Goal: Task Accomplishment & Management: Manage account settings

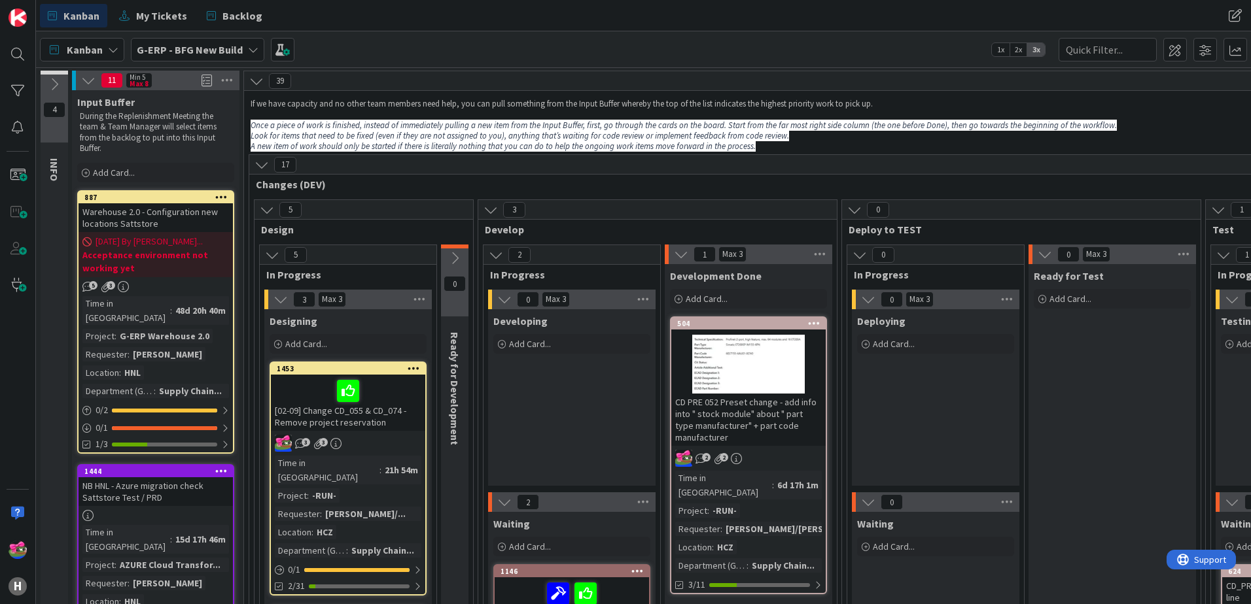
click at [188, 56] on b "G-ERP - BFG New Build" at bounding box center [190, 49] width 106 height 13
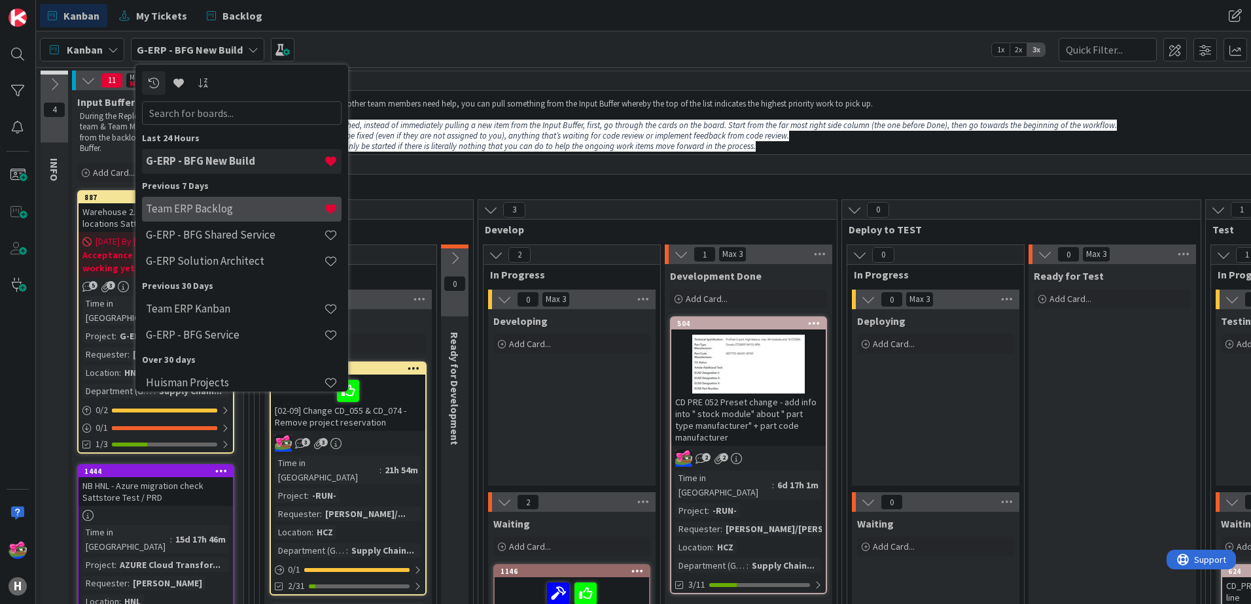
click at [209, 213] on h4 "Team ERP Backlog" at bounding box center [235, 208] width 178 height 13
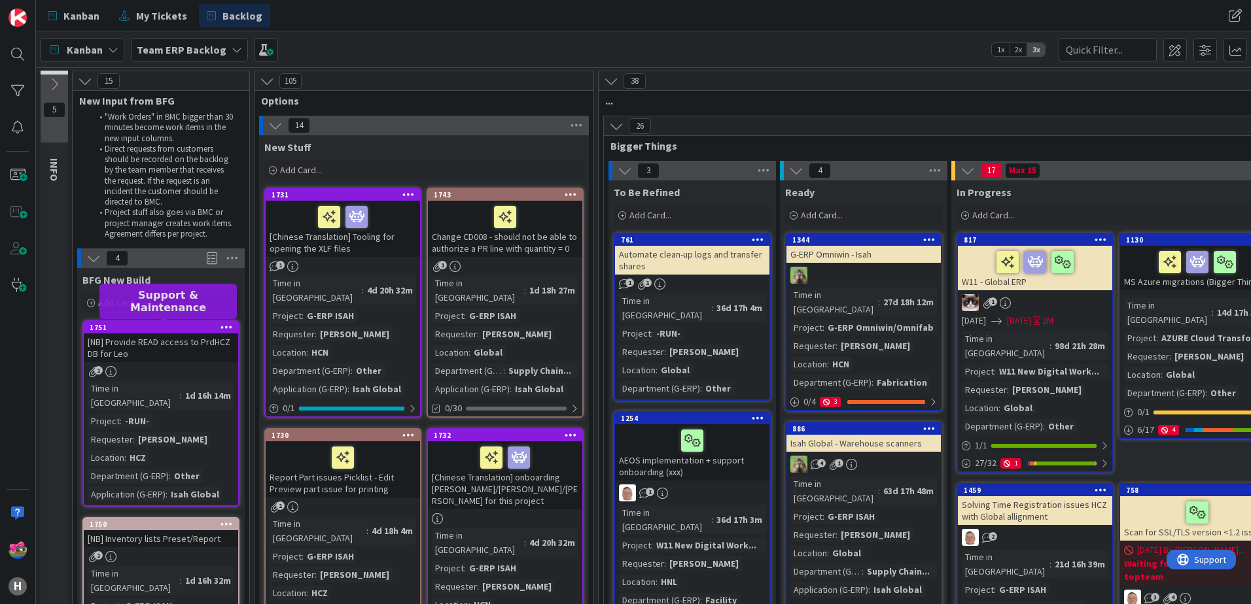
click at [159, 330] on div "1751" at bounding box center [164, 327] width 148 height 9
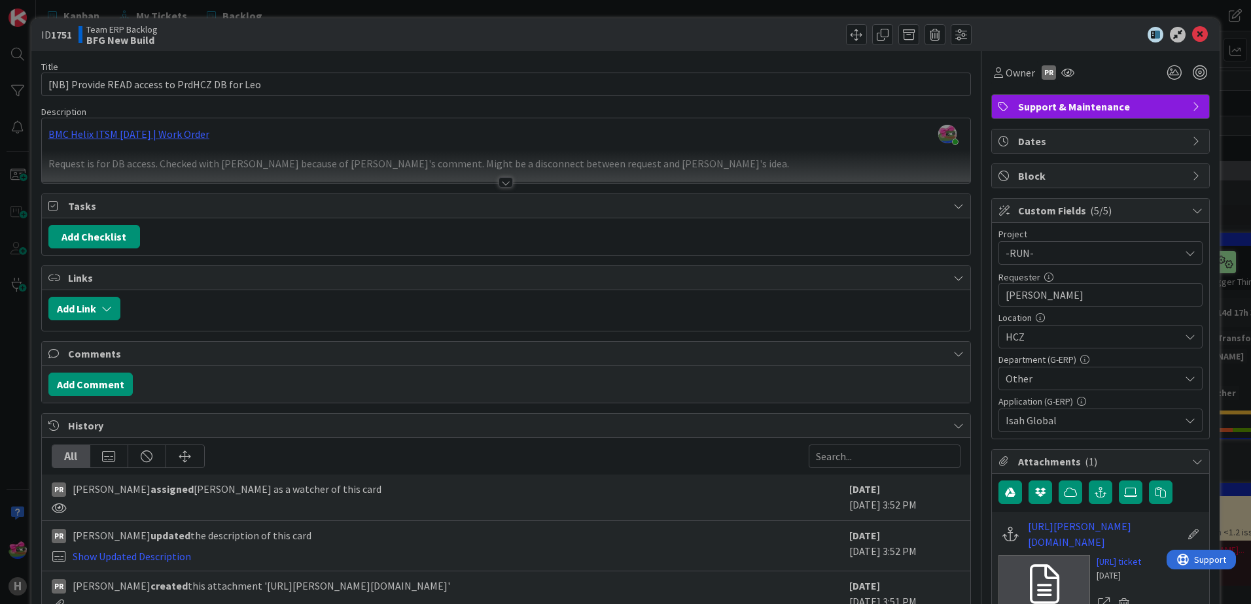
click at [494, 190] on div "Title 45 / 128 [NB] Provide READ access to PrdHCZ DB for Leo Description Jakub …" at bounding box center [505, 377] width 929 height 653
click at [500, 186] on div at bounding box center [505, 182] width 14 height 10
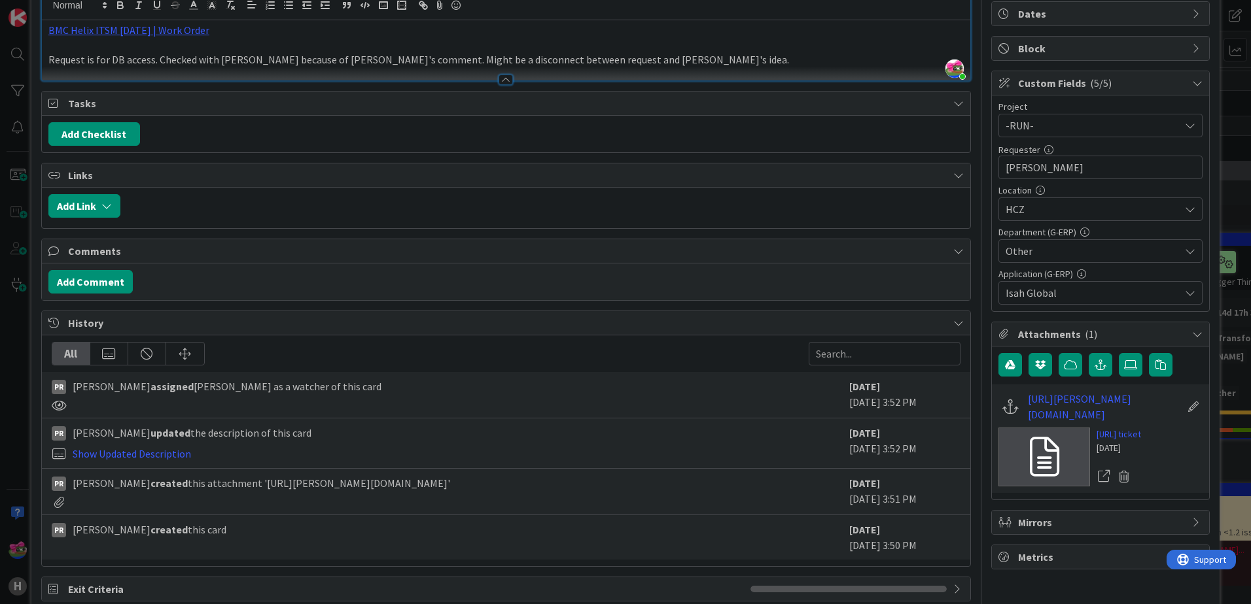
scroll to position [153, 0]
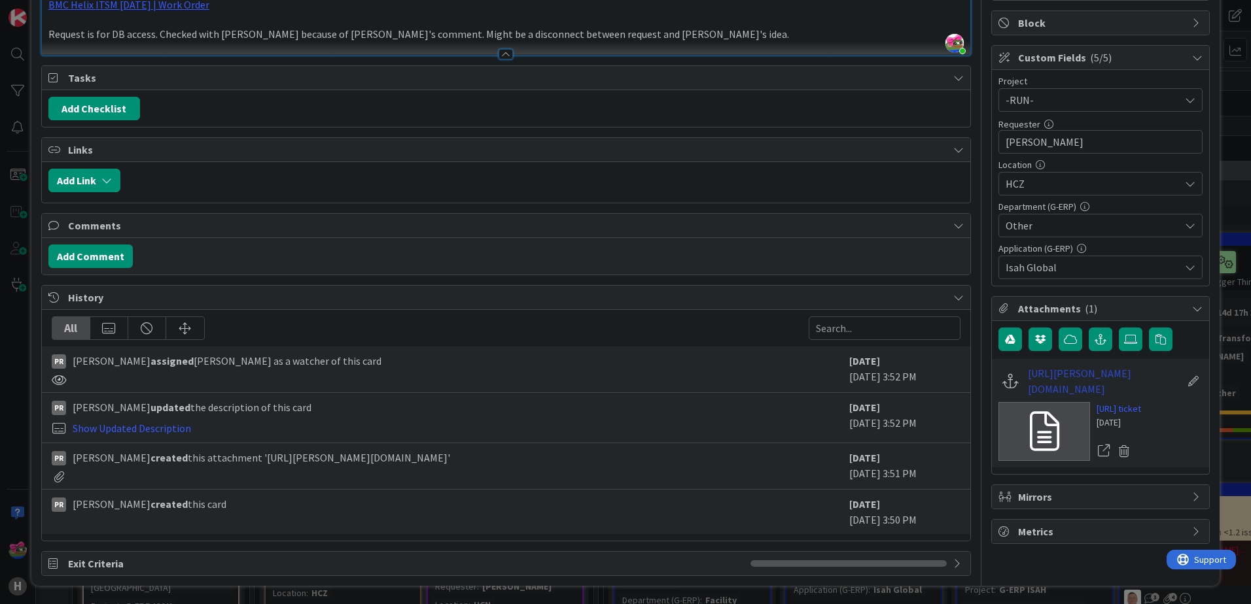
click at [999, 385] on link "https://huisman-smartit.onbmc.com/smartit/app/#/workorder/IDGGSPRFBRQVHASY0N3DS…" at bounding box center [1104, 381] width 152 height 31
click at [999, 397] on link "https://huisman-smartit.onbmc.com/smartit/app/#/workorder/IDGGSPRFBRQVHASY0N3DS…" at bounding box center [1104, 381] width 152 height 31
click at [999, 388] on icon at bounding box center [1193, 381] width 18 height 13
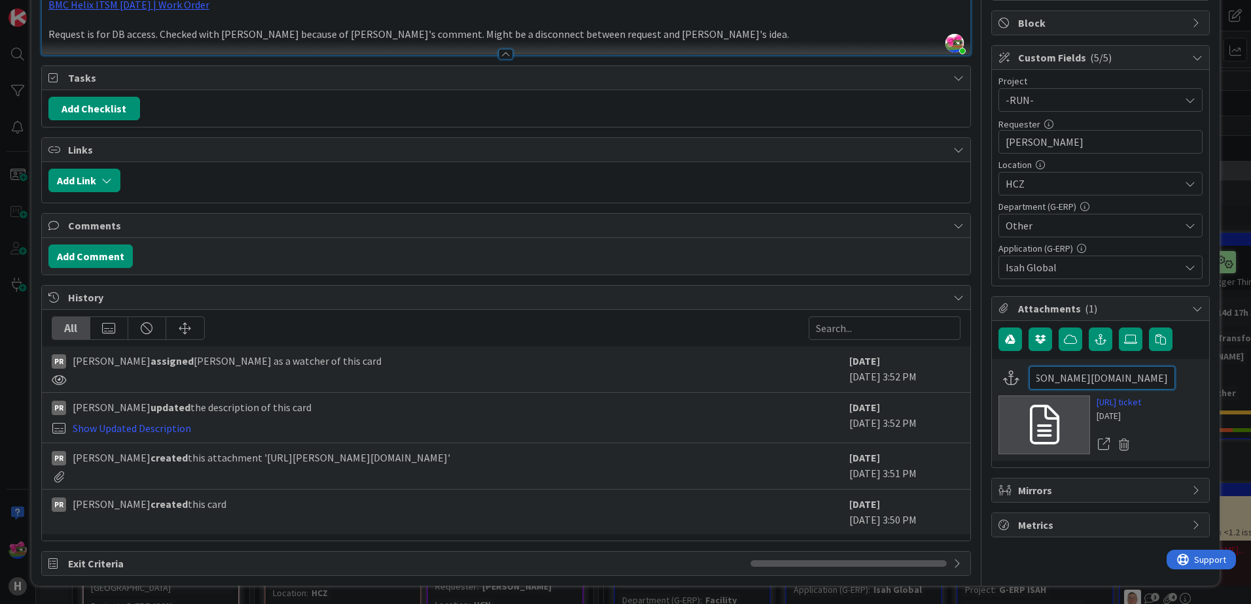
scroll to position [0, 336]
drag, startPoint x: 1022, startPoint y: 378, endPoint x: 1220, endPoint y: 381, distance: 197.6
click at [999, 381] on div "ID 1751 Team ERP Backlog BFG New Build Title 45 / 128 [NB] Provide READ access …" at bounding box center [625, 302] width 1251 height 604
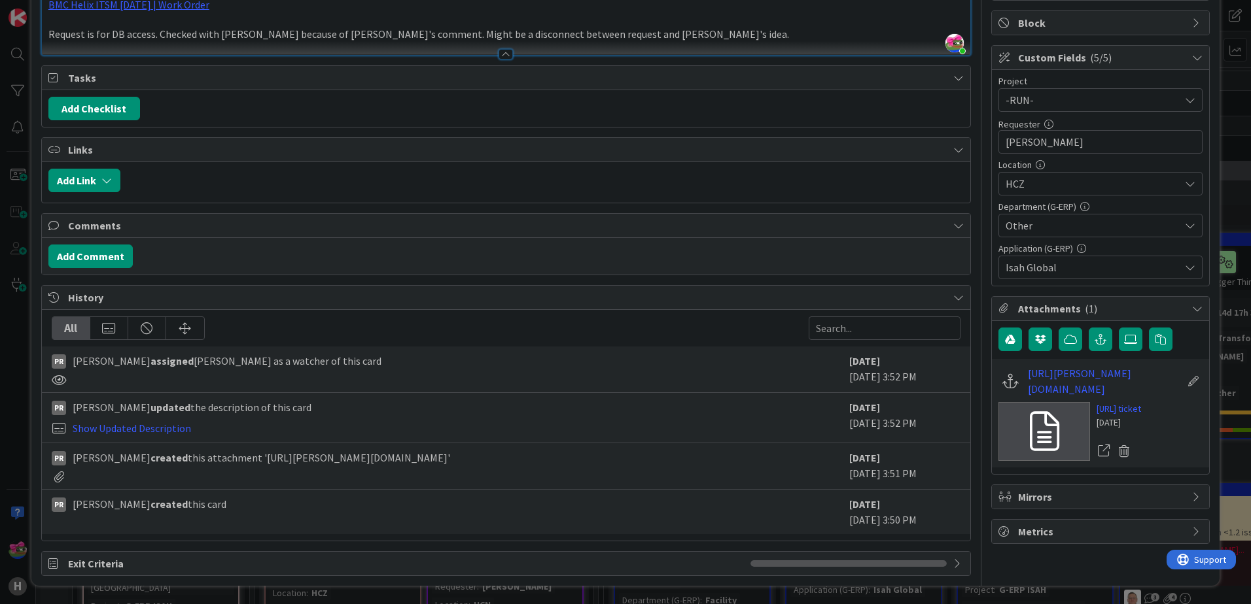
click at [999, 388] on icon at bounding box center [1193, 381] width 18 height 13
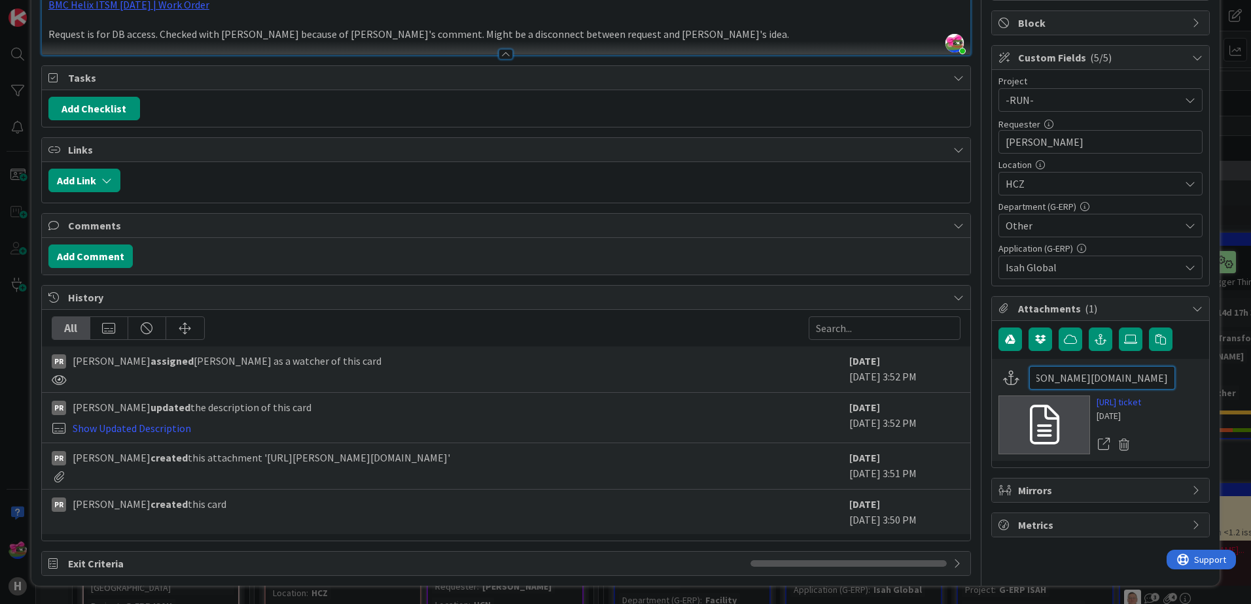
drag, startPoint x: 1124, startPoint y: 394, endPoint x: 1215, endPoint y: 397, distance: 90.3
click at [999, 397] on div "ID 1751 Team ERP Backlog BFG New Build Title 45 / 128 [NB] Provide READ access …" at bounding box center [625, 302] width 1251 height 604
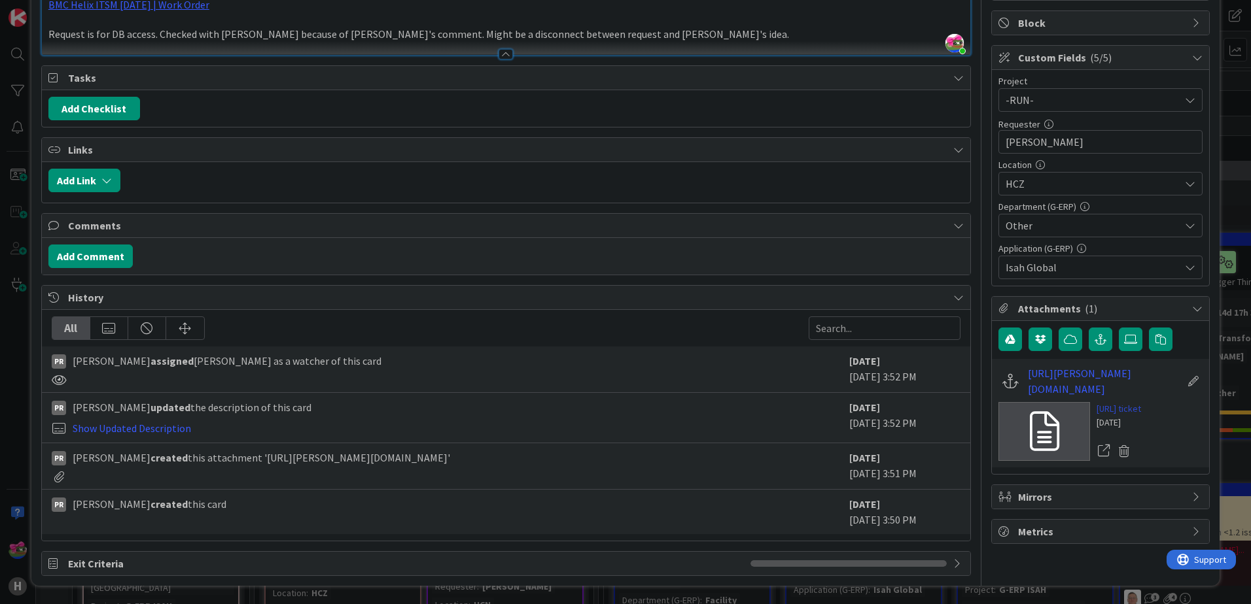
click at [999, 400] on div "https://huisman-smartit.onbmc.com/smartit/app/#/workorder/IDGGSPRFBRQVHASY0N3DS…" at bounding box center [1100, 413] width 217 height 109
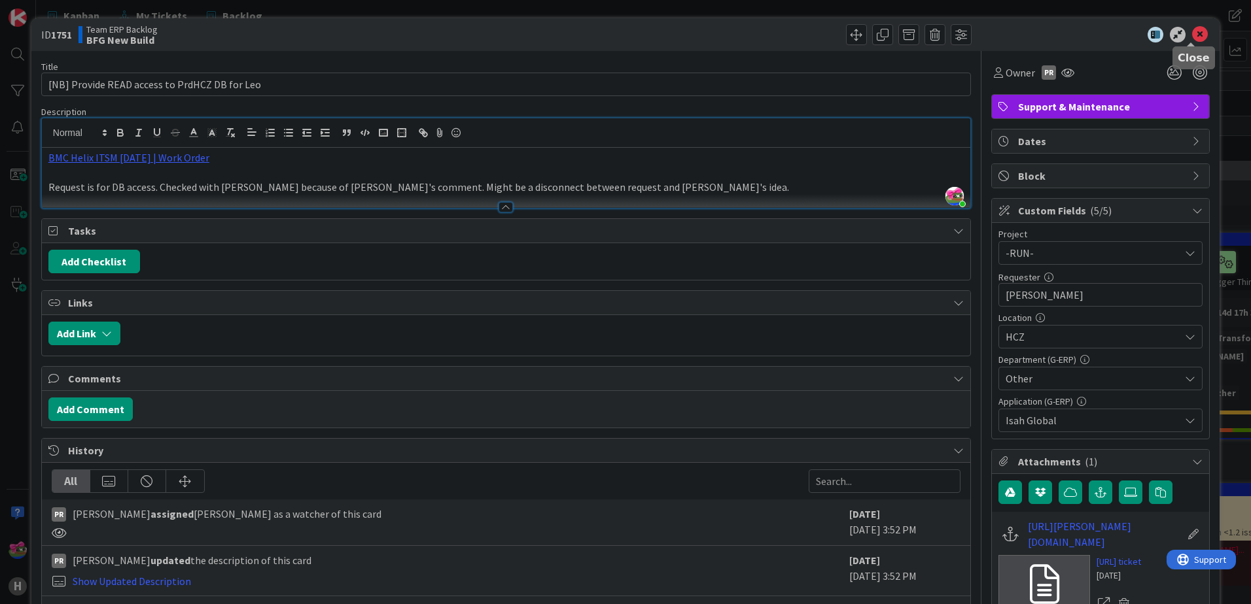
click at [999, 33] on icon at bounding box center [1200, 35] width 16 height 16
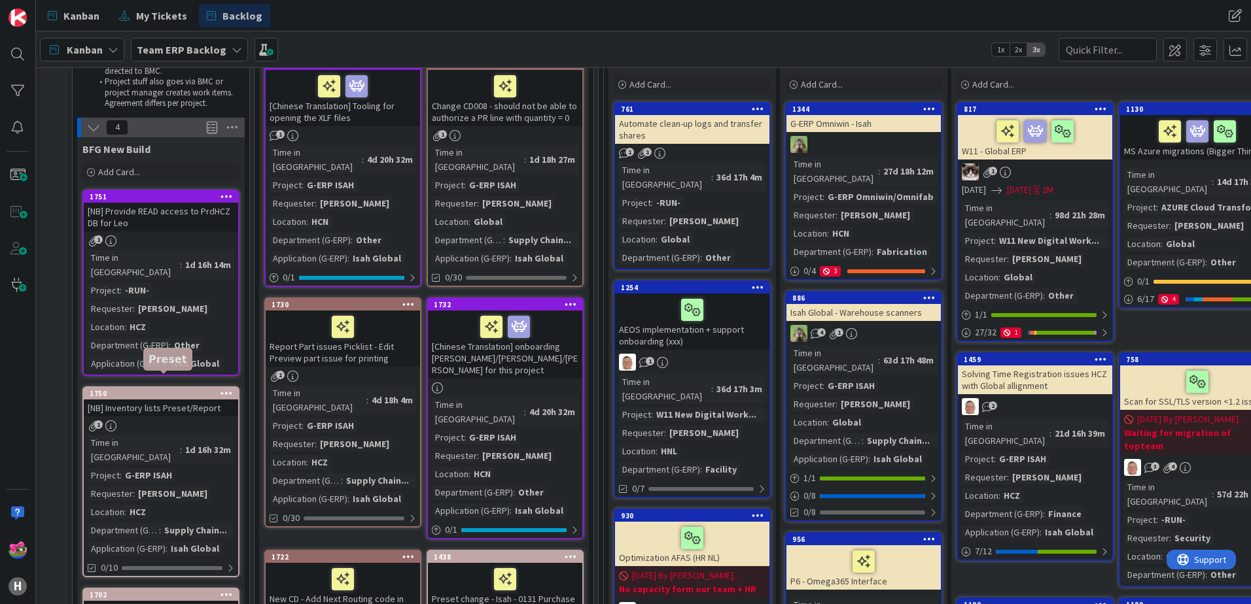
click at [150, 389] on div "1750" at bounding box center [164, 393] width 148 height 9
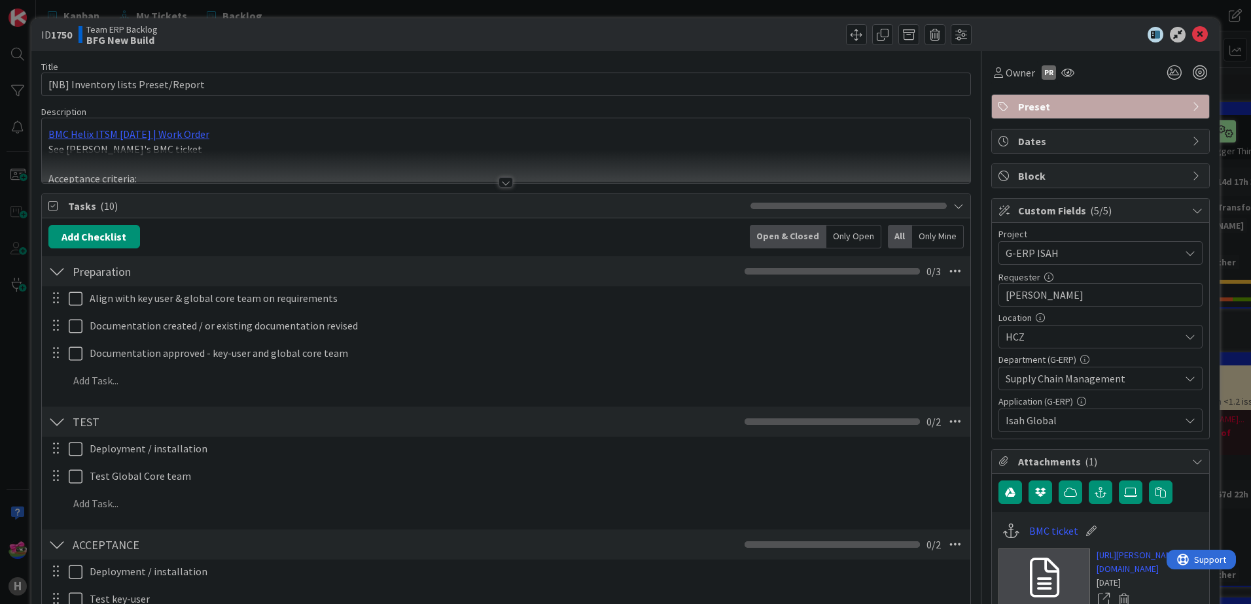
click at [501, 182] on div at bounding box center [505, 182] width 14 height 10
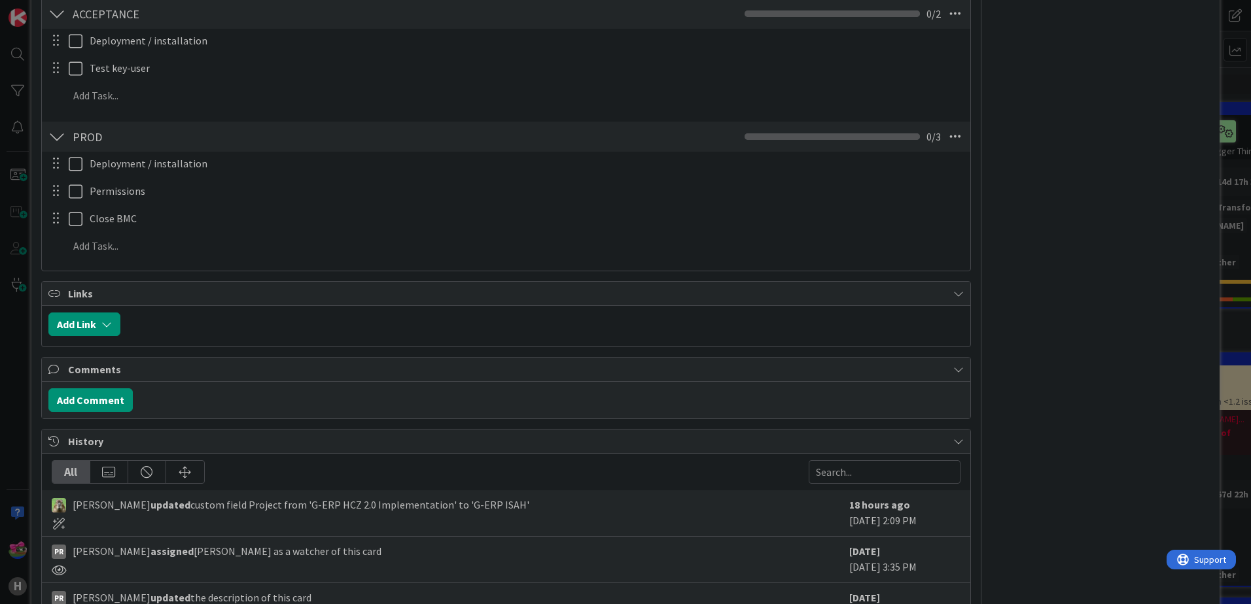
scroll to position [910, 0]
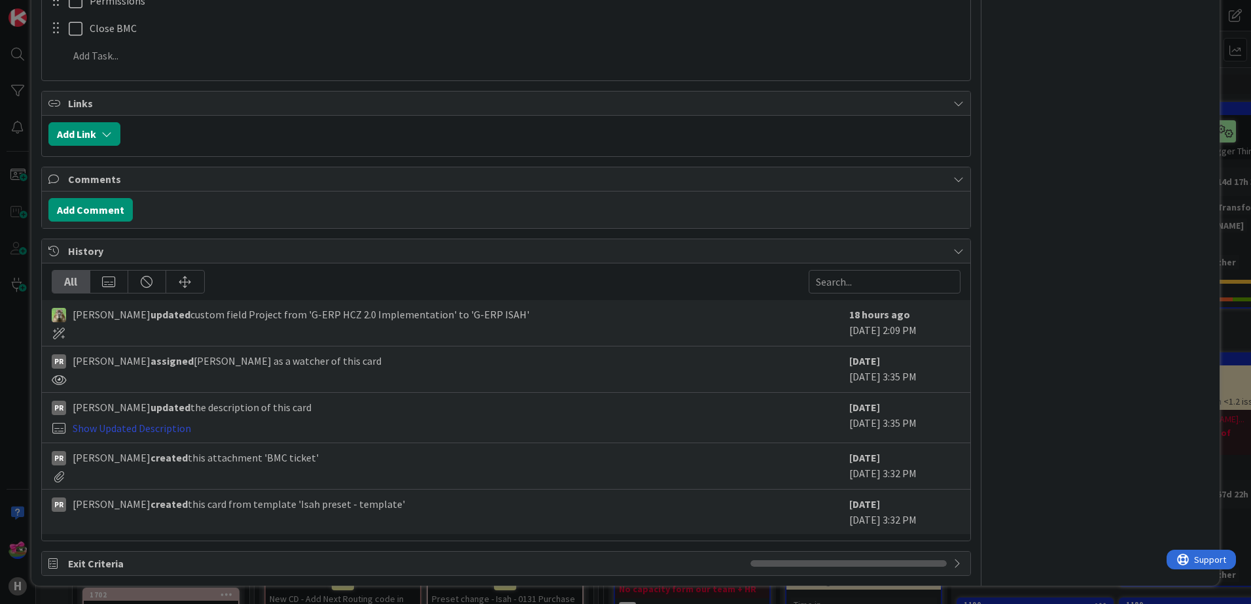
click at [165, 427] on link "Show Updated Description" at bounding box center [132, 428] width 118 height 13
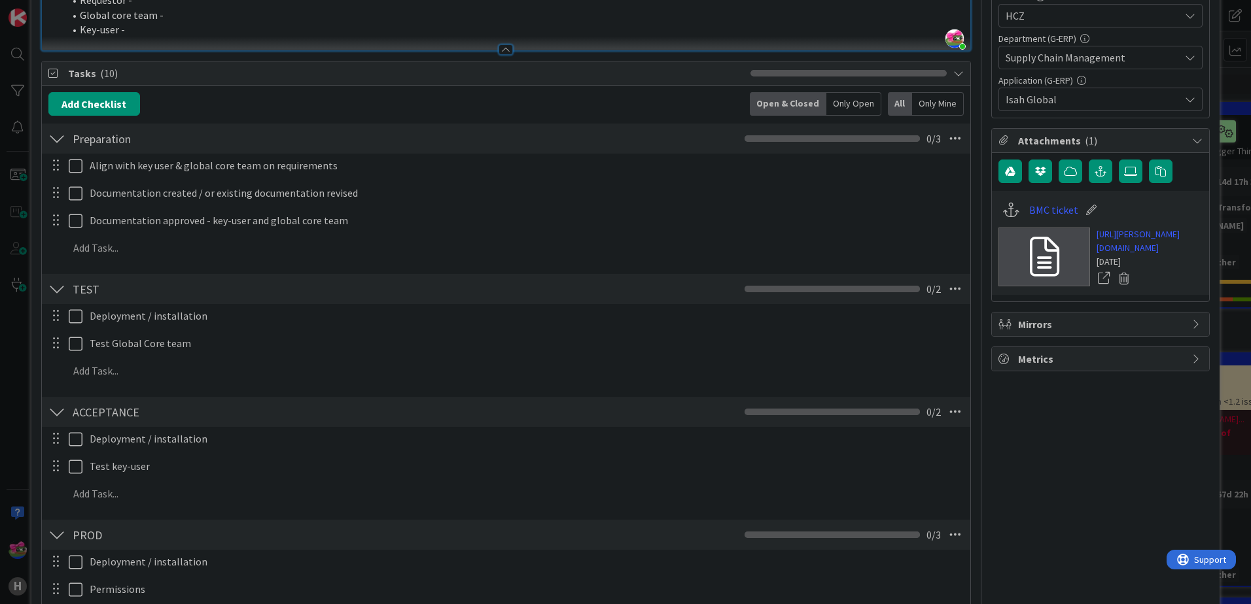
scroll to position [0, 0]
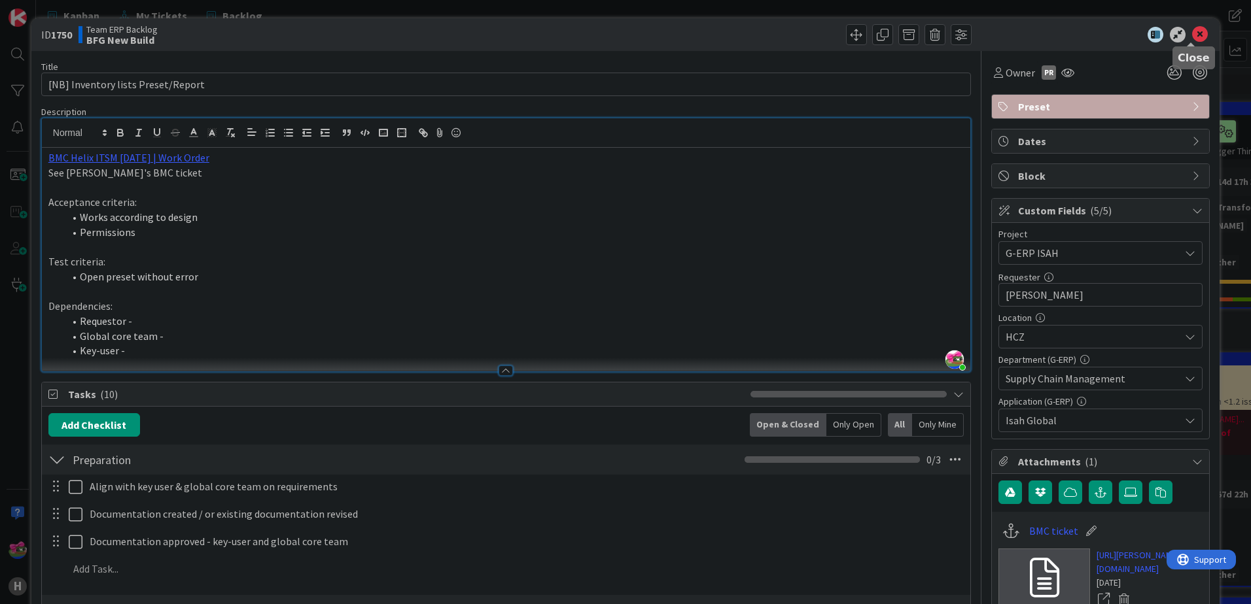
click at [999, 34] on icon at bounding box center [1200, 35] width 16 height 16
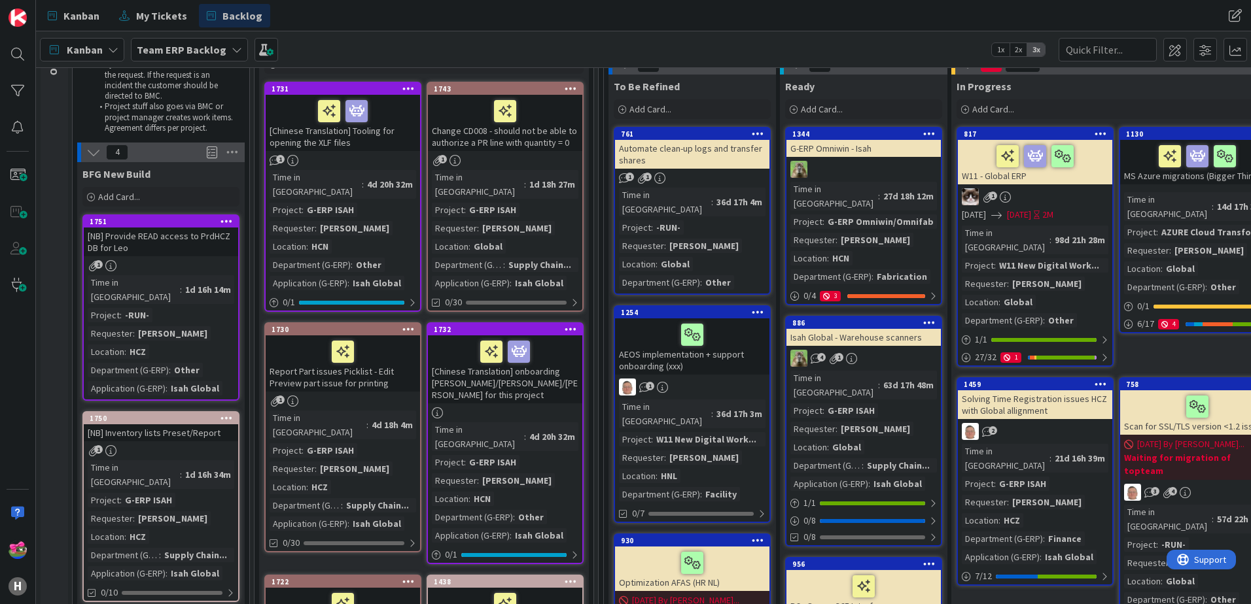
scroll to position [131, 0]
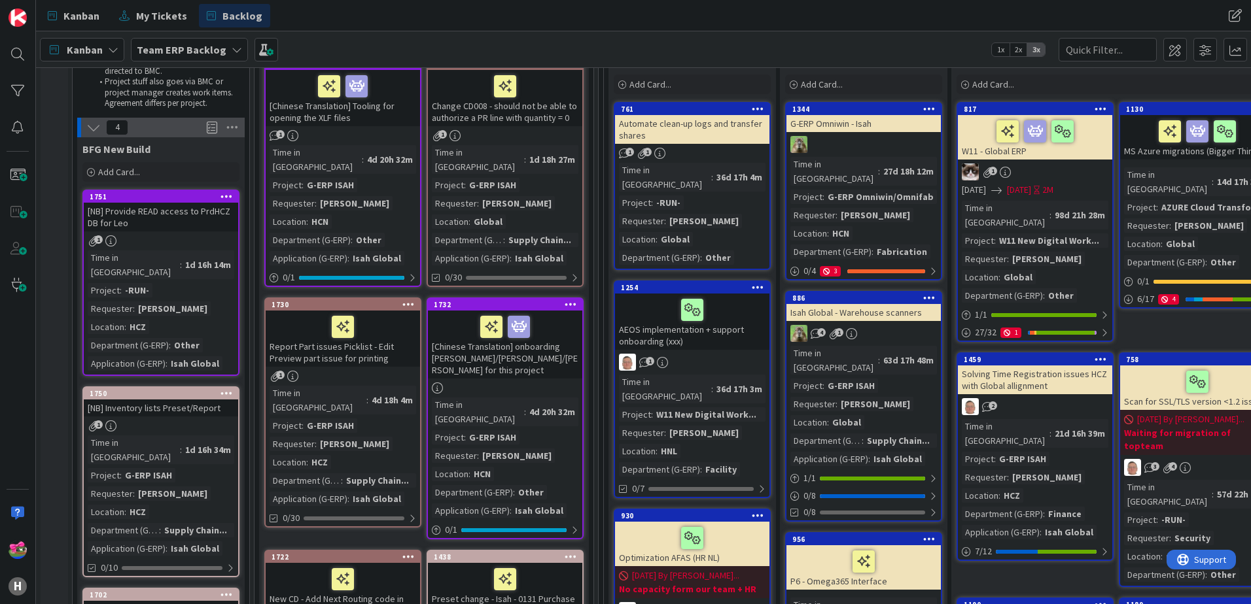
click at [545, 339] on div "[Chinese Translation] onboarding Mia/Alex/Leo for this project" at bounding box center [505, 345] width 154 height 68
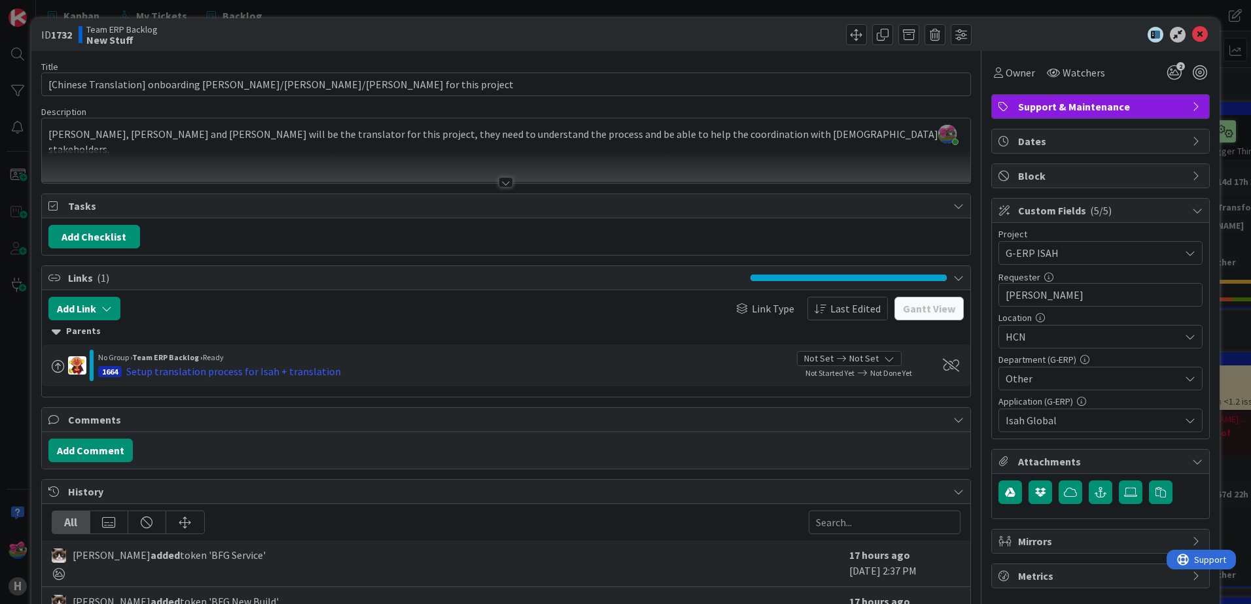
click at [498, 182] on div at bounding box center [505, 182] width 14 height 10
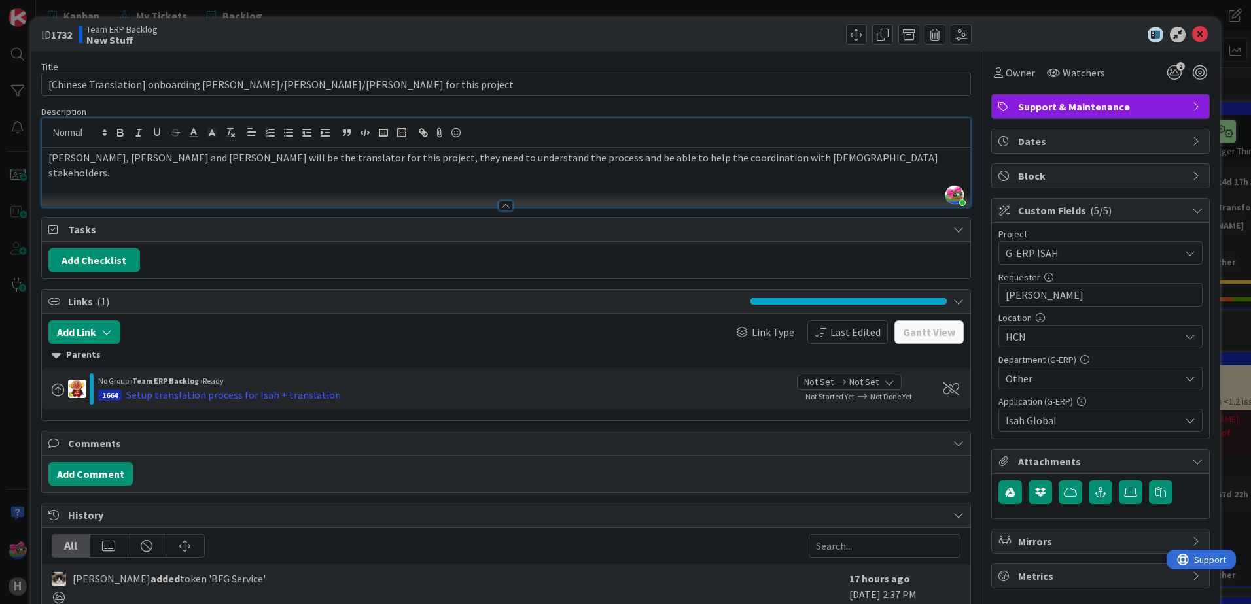
click at [999, 35] on div at bounding box center [1094, 35] width 232 height 16
click at [999, 31] on icon at bounding box center [1200, 35] width 16 height 16
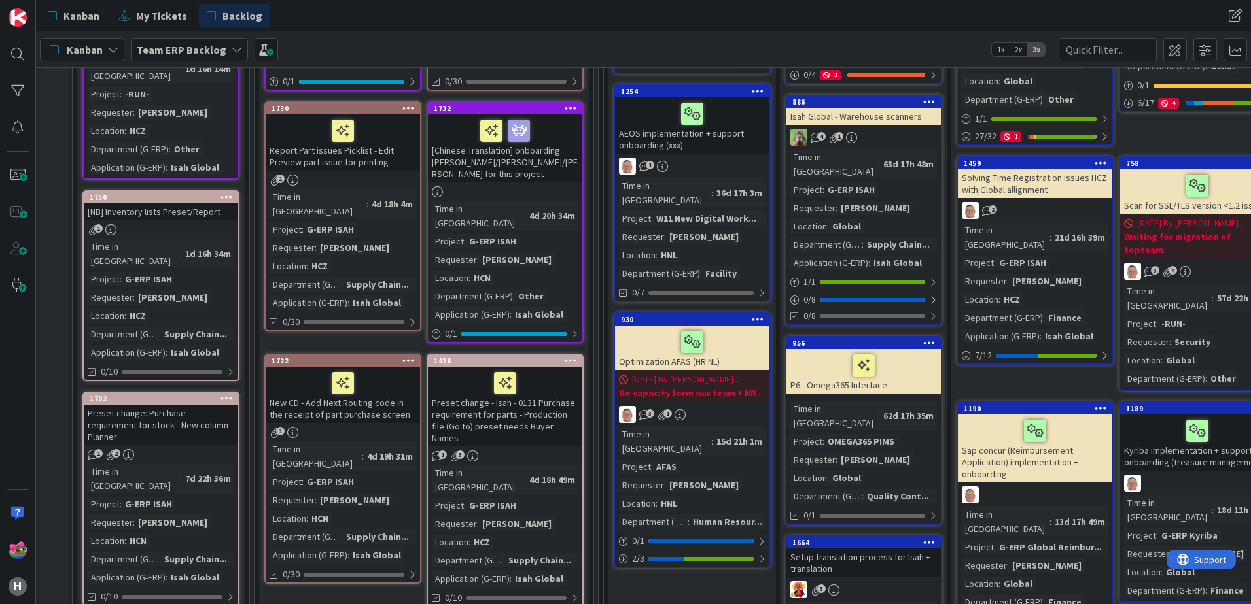
click at [540, 367] on div "Preset change - Isah - 0131 Purchase requirement for parts - Production file (G…" at bounding box center [505, 407] width 154 height 80
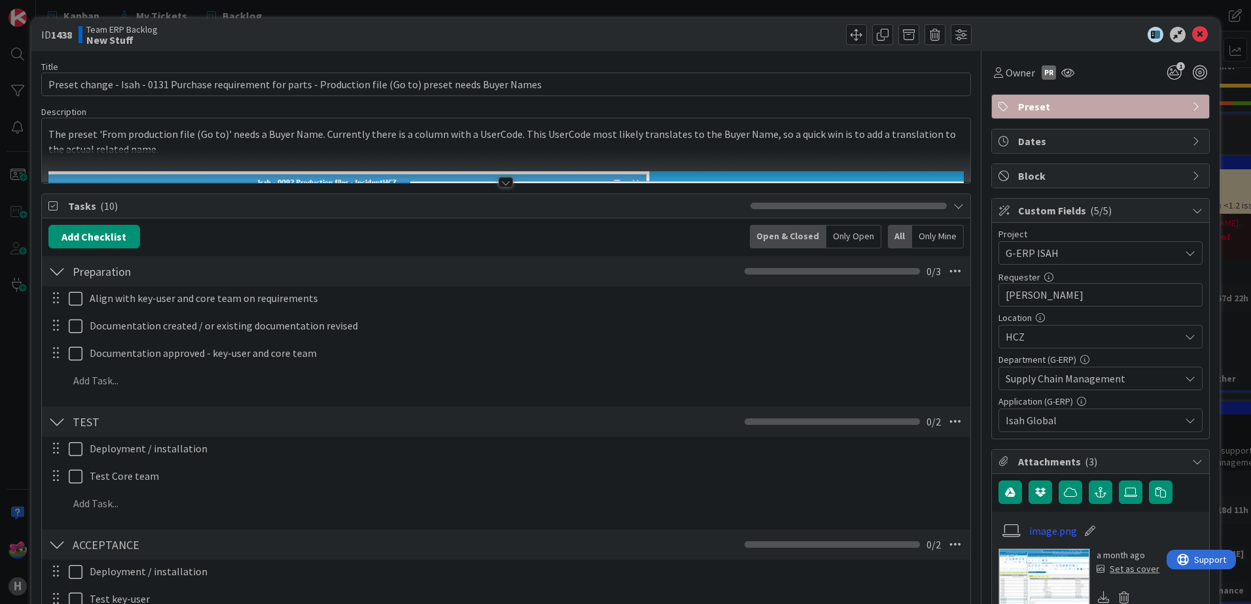
click at [501, 184] on div at bounding box center [505, 182] width 14 height 10
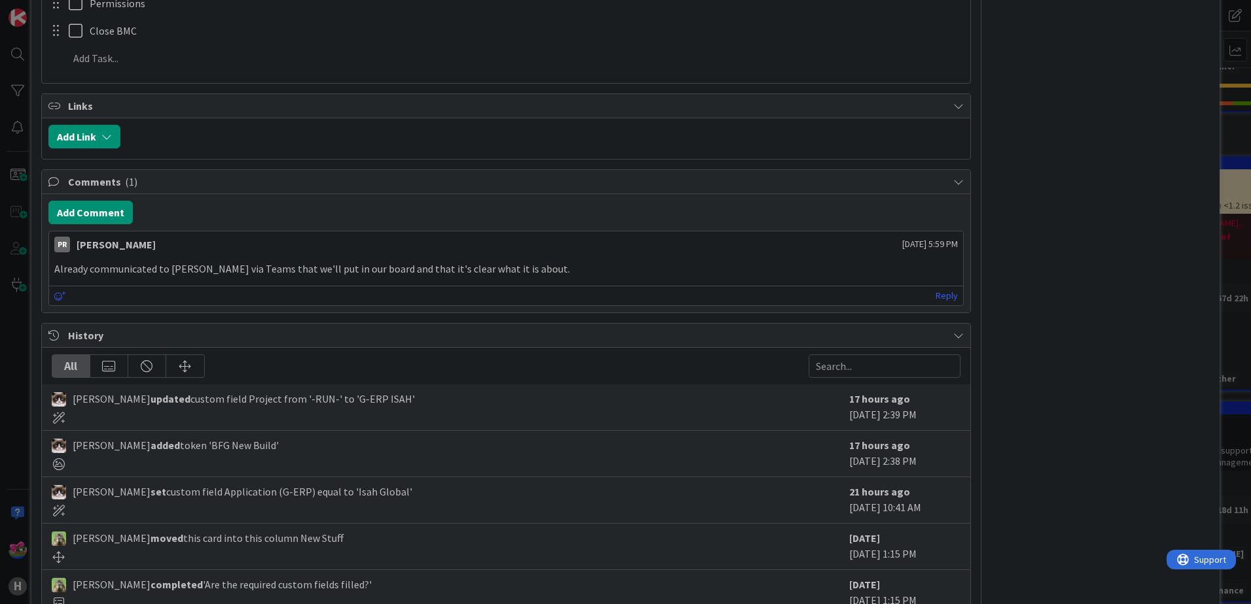
scroll to position [1695, 0]
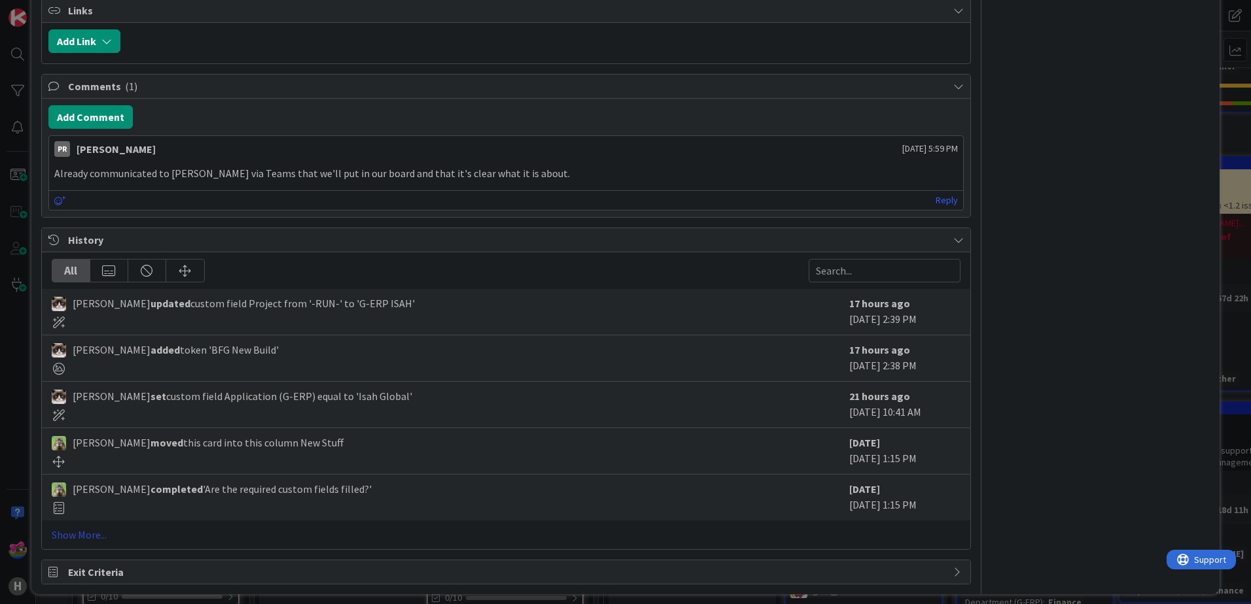
click at [90, 525] on link "Show More..." at bounding box center [506, 535] width 909 height 16
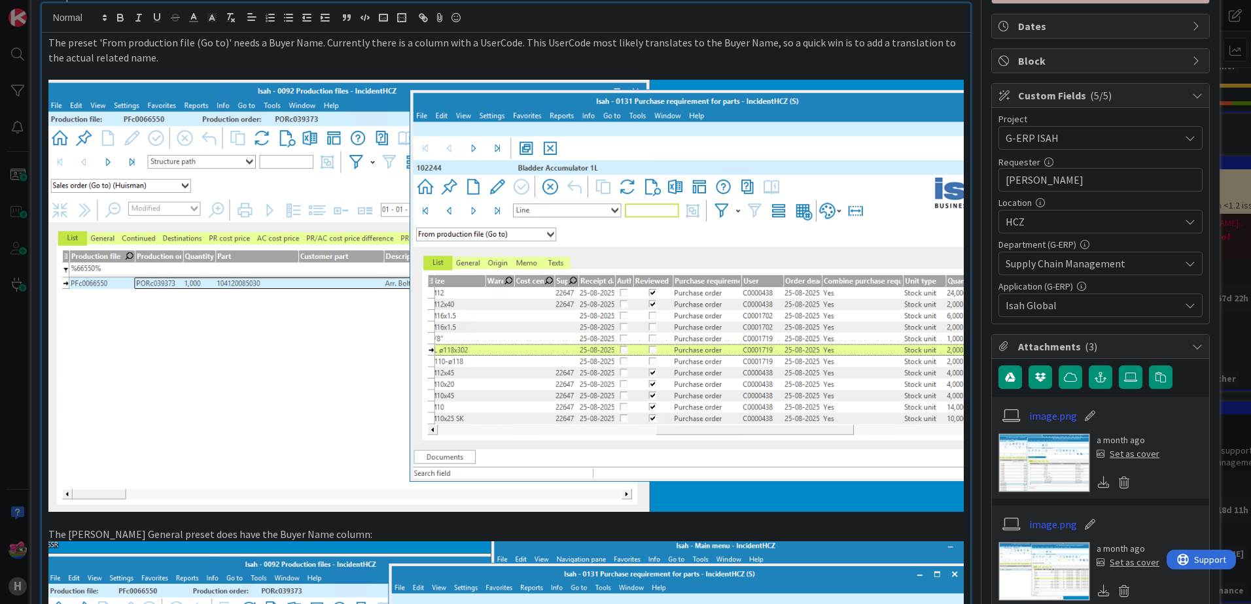
scroll to position [0, 0]
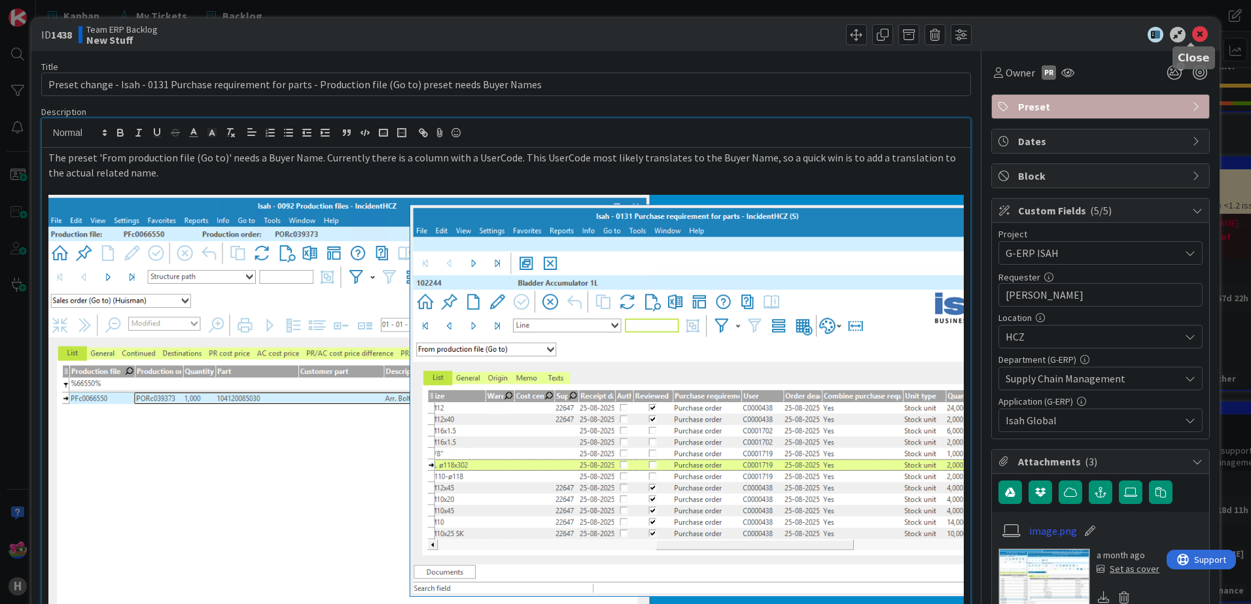
drag, startPoint x: 1185, startPoint y: 35, endPoint x: 502, endPoint y: 298, distance: 732.0
click at [999, 35] on icon at bounding box center [1200, 35] width 16 height 16
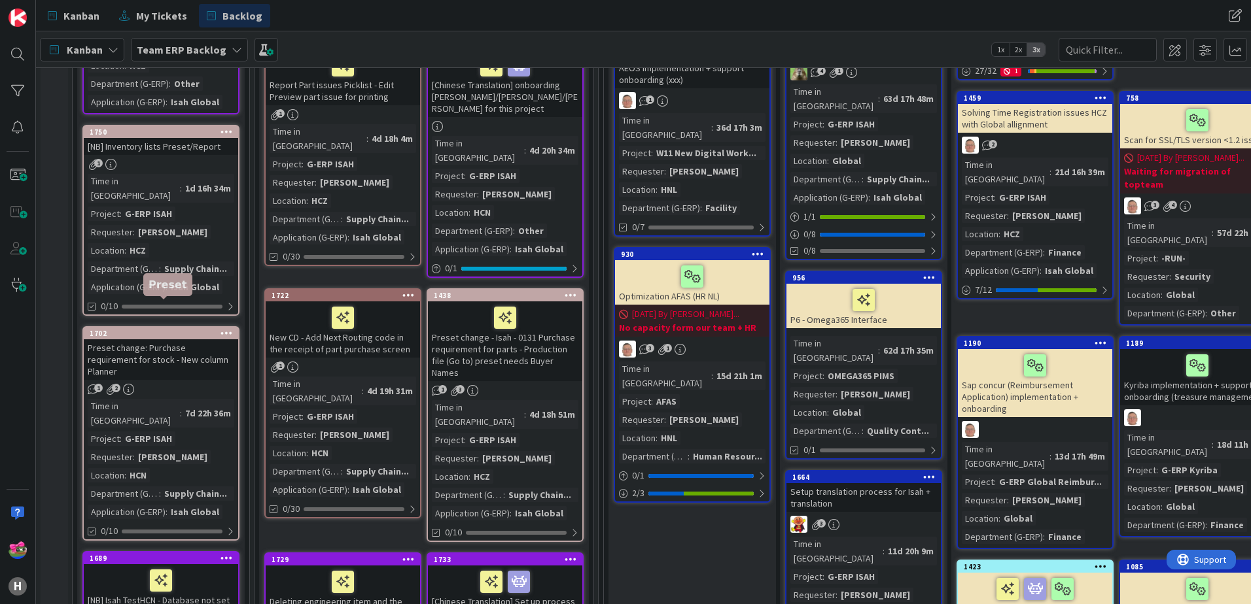
click at [173, 329] on div "1702" at bounding box center [164, 333] width 148 height 9
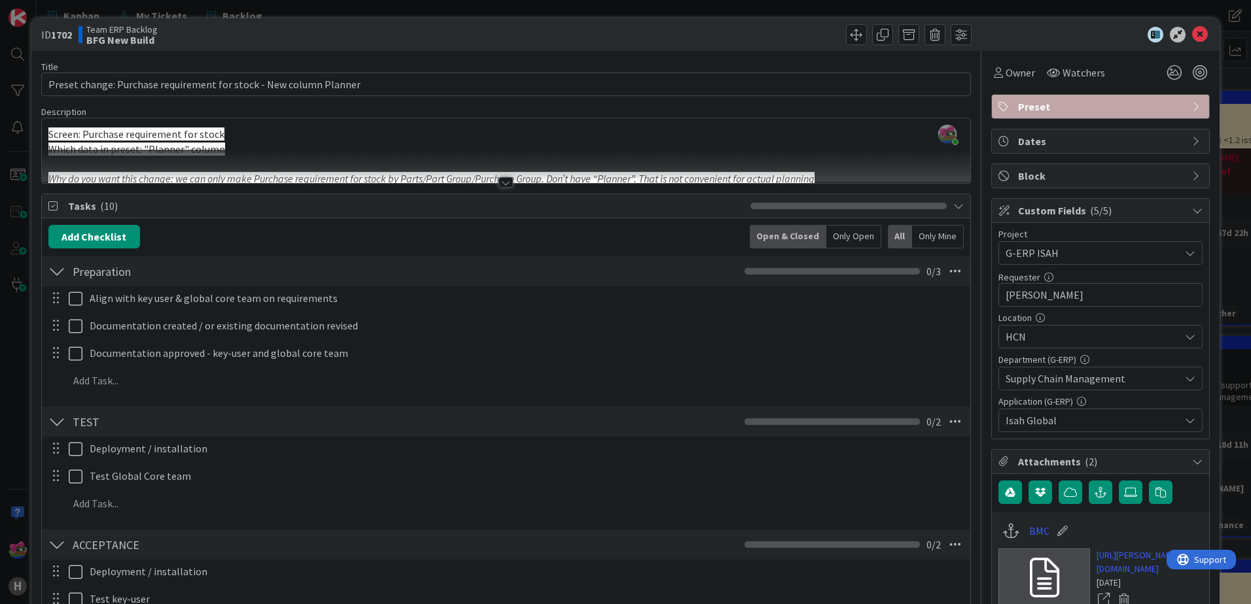
click at [502, 184] on div at bounding box center [505, 182] width 14 height 10
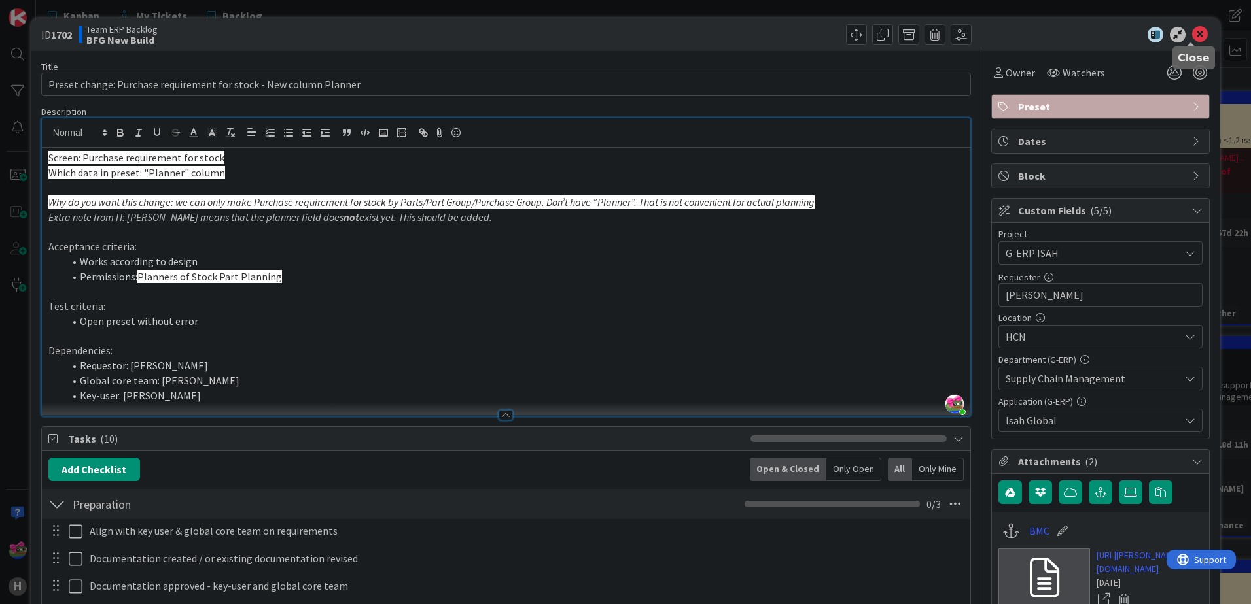
click at [999, 38] on icon at bounding box center [1200, 35] width 16 height 16
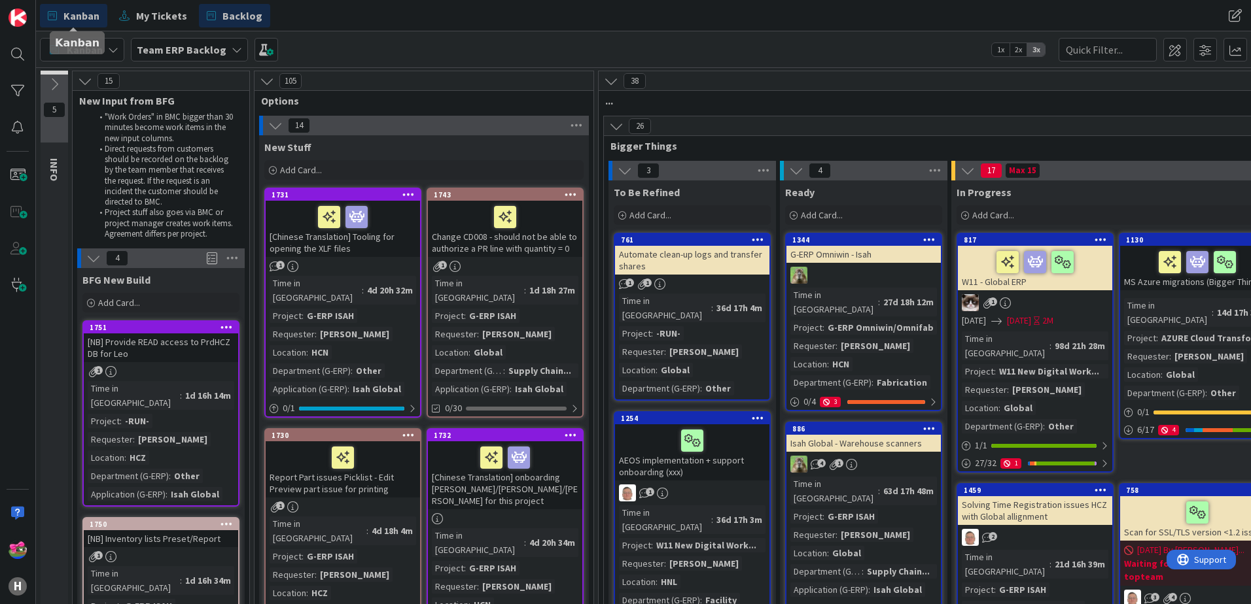
click at [83, 19] on span "Kanban" at bounding box center [81, 16] width 36 height 16
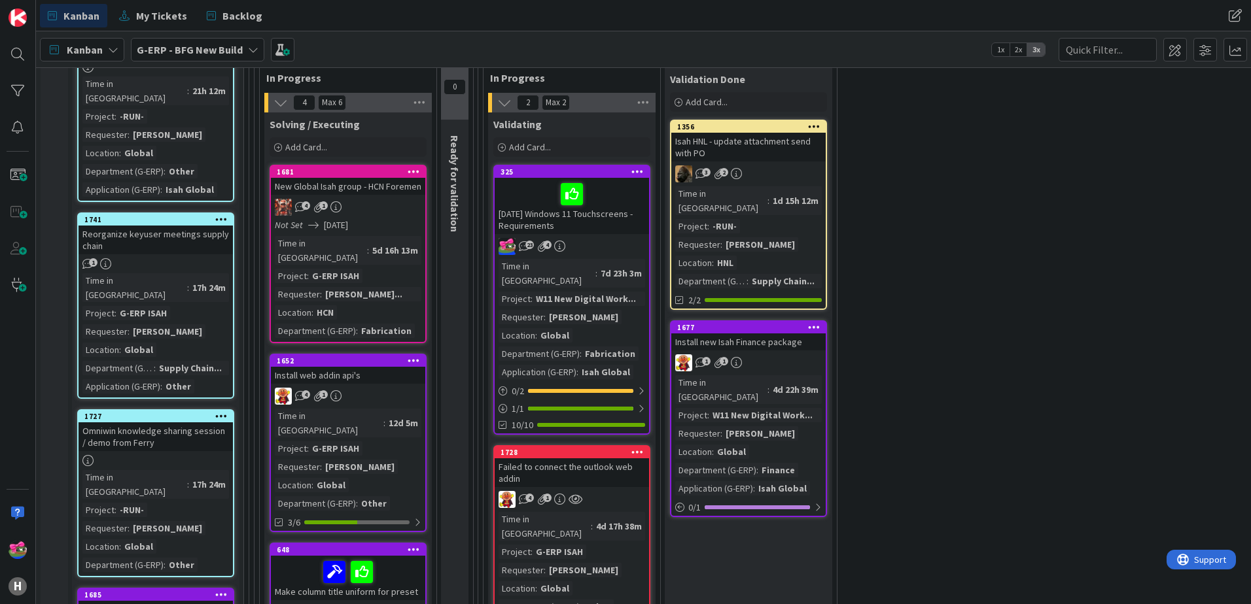
scroll to position [1962, 0]
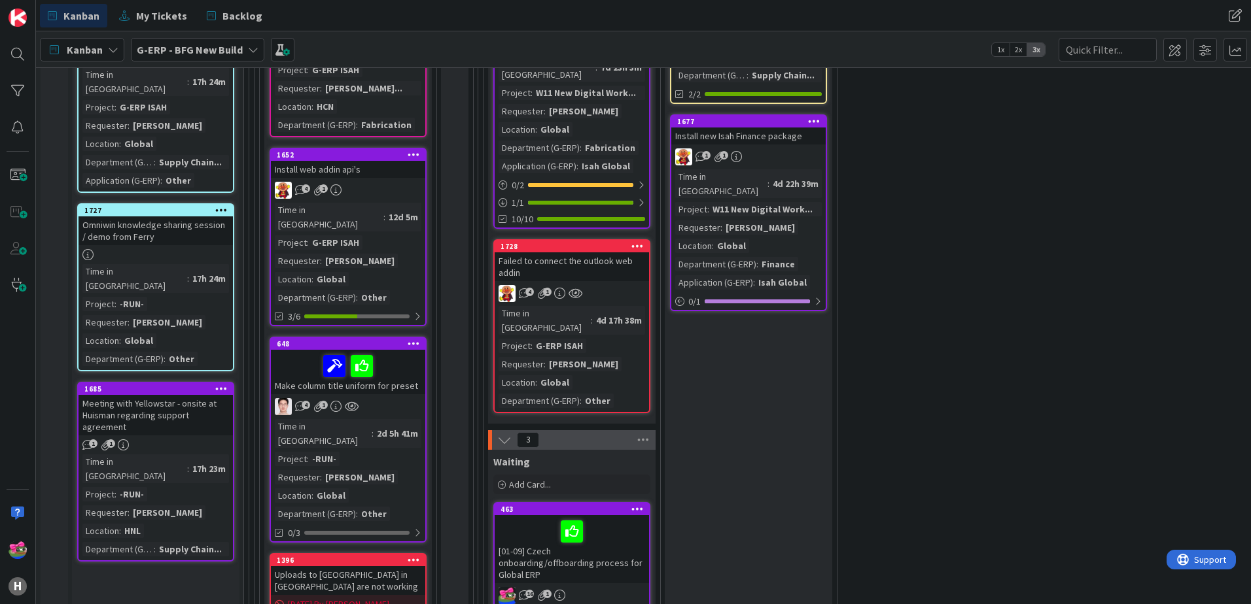
click at [415, 339] on icon at bounding box center [413, 343] width 12 height 9
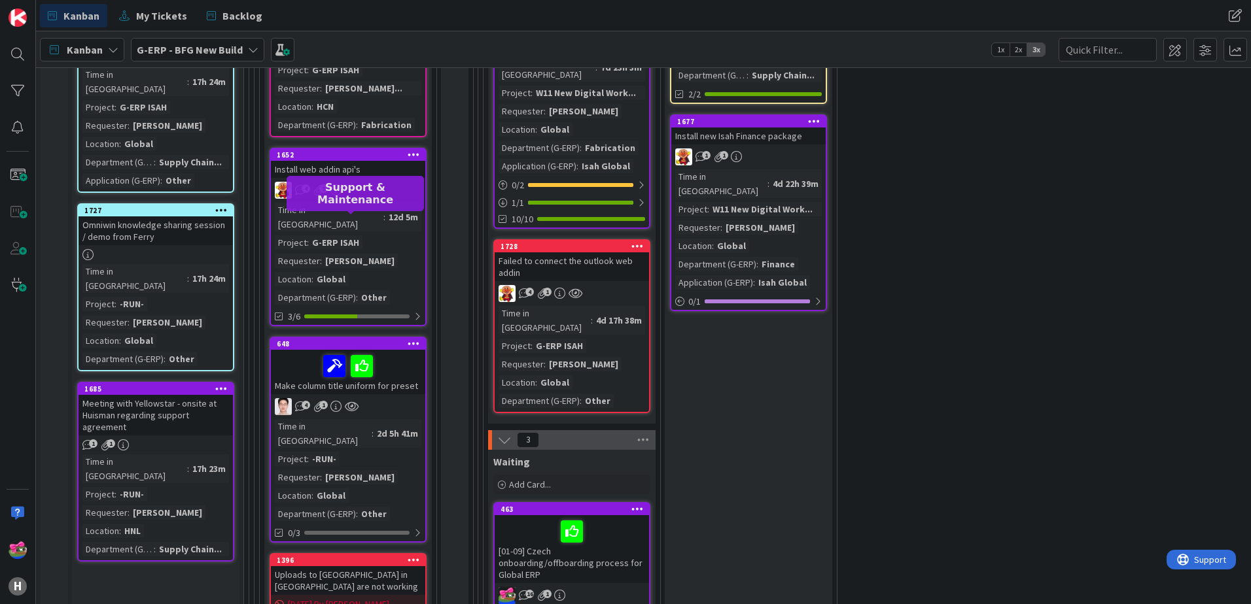
click at [340, 339] on div "648" at bounding box center [351, 343] width 148 height 9
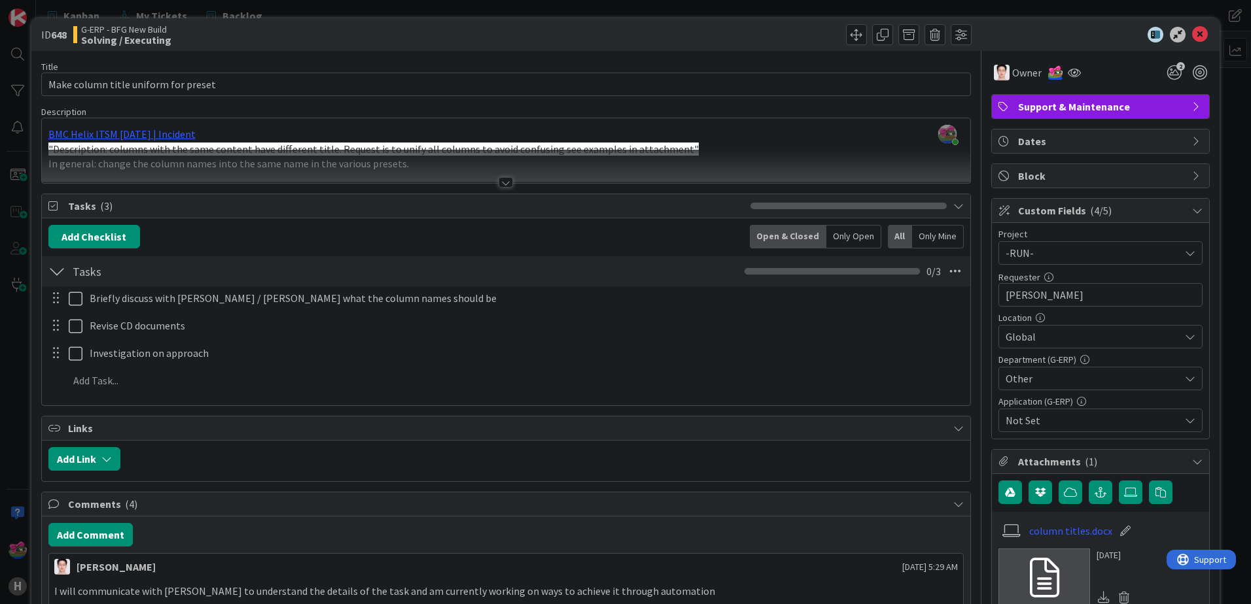
click at [498, 186] on div at bounding box center [505, 182] width 14 height 10
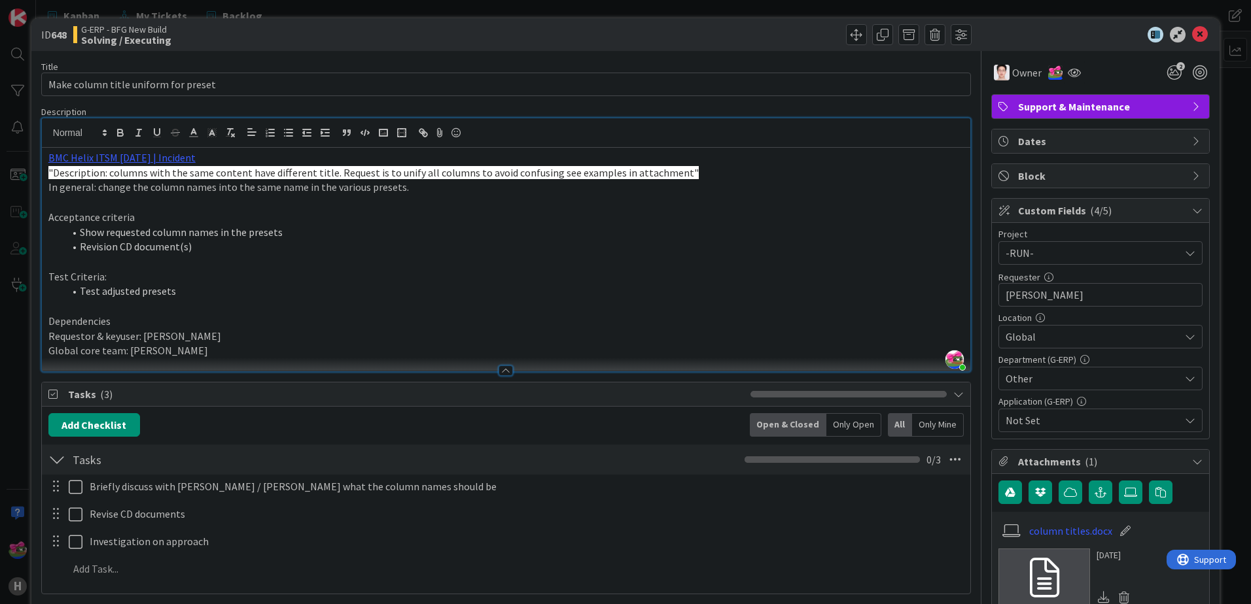
click at [480, 9] on div "ID 648 G-ERP - BFG New Build Solving / Executing Title 36 / 128 Make column tit…" at bounding box center [625, 302] width 1251 height 604
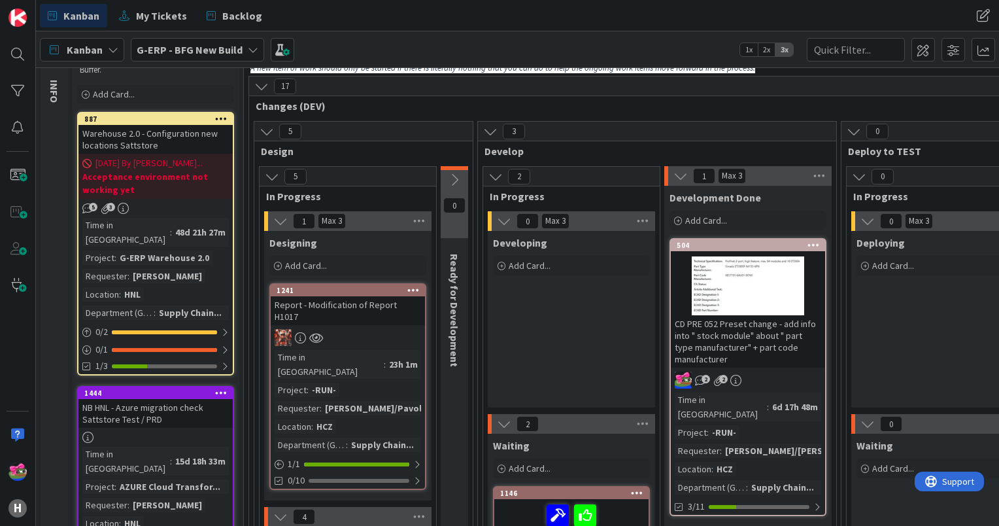
scroll to position [77, 0]
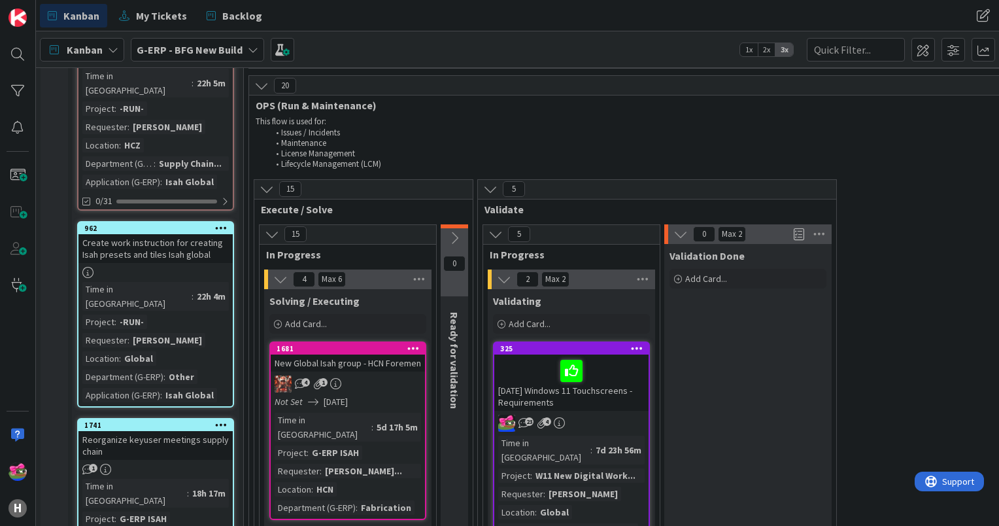
scroll to position [1570, 0]
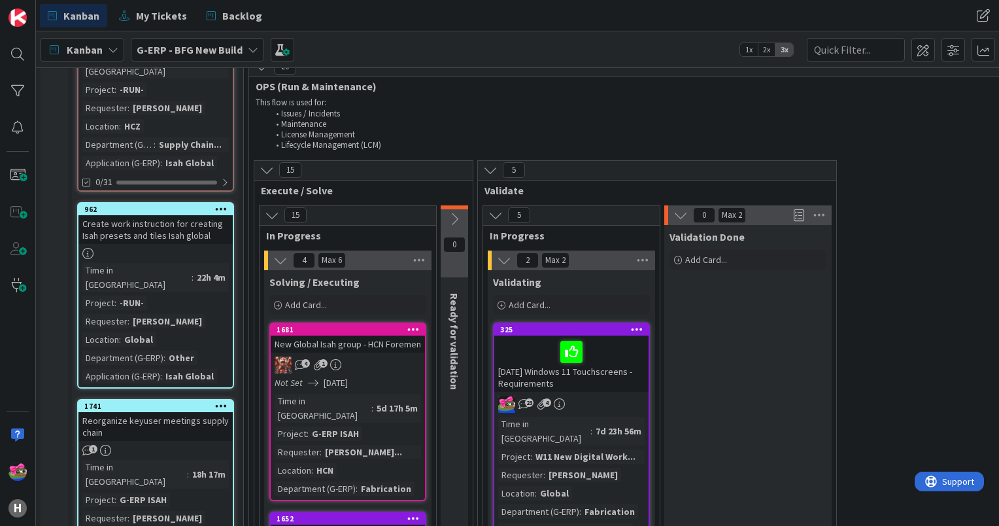
click at [188, 412] on div "Reorganize keyuser meetings supply chain" at bounding box center [155, 426] width 154 height 29
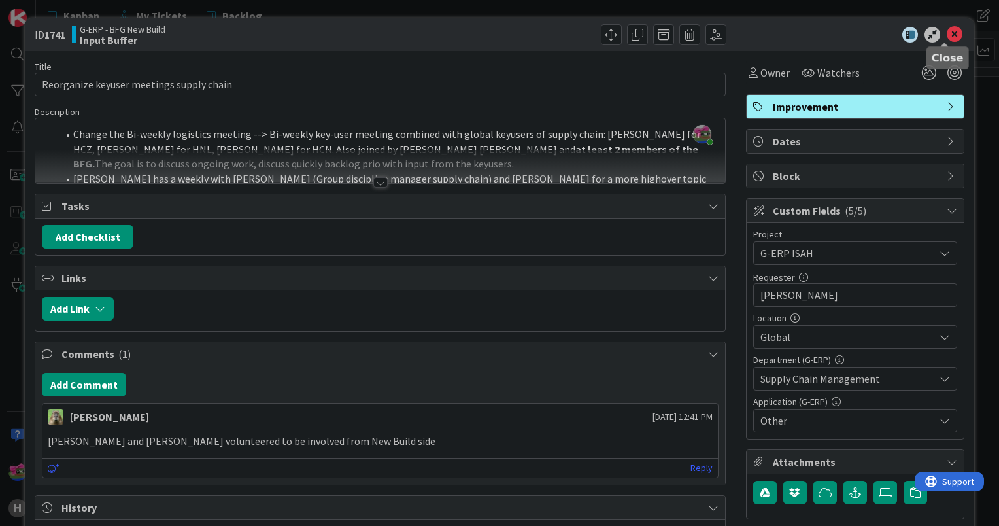
click at [947, 34] on icon at bounding box center [955, 35] width 16 height 16
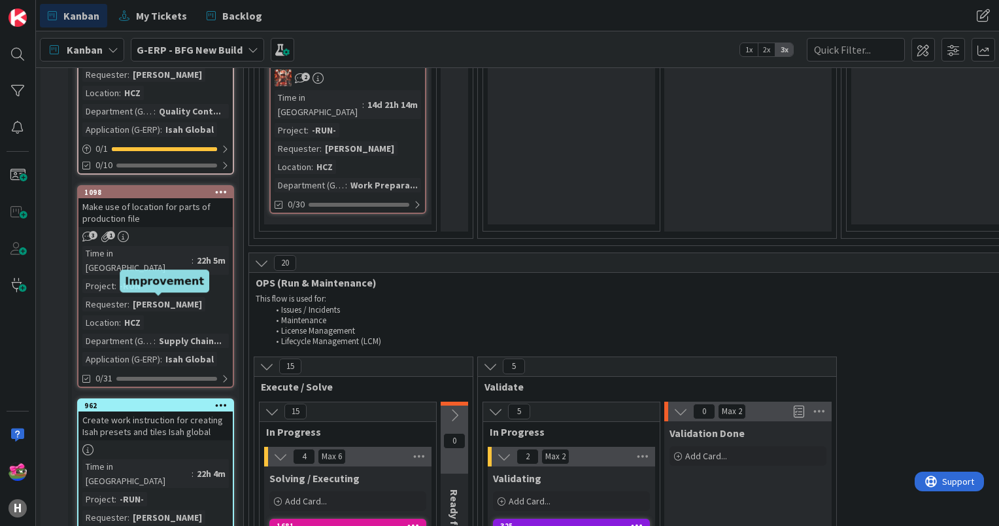
click at [160, 401] on div "962" at bounding box center [158, 405] width 148 height 9
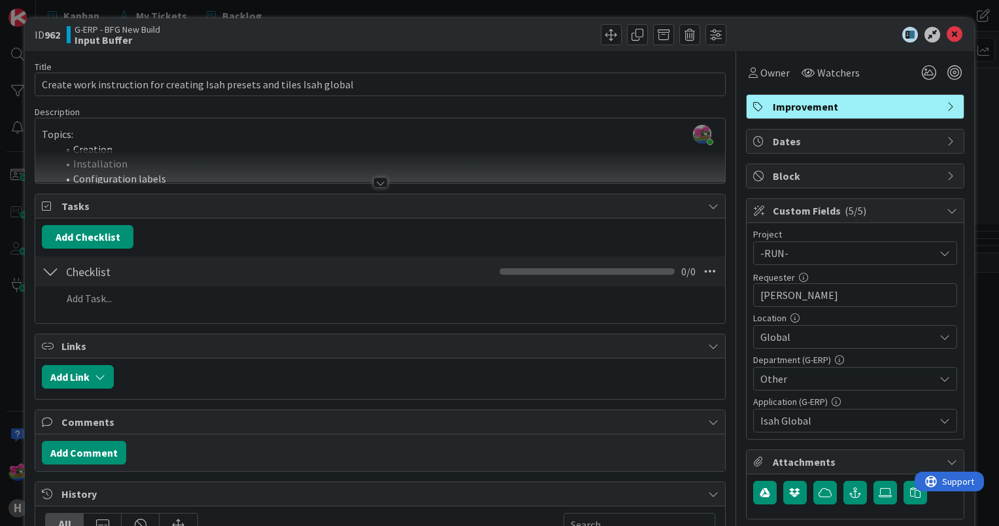
click at [373, 184] on div at bounding box center [380, 182] width 14 height 10
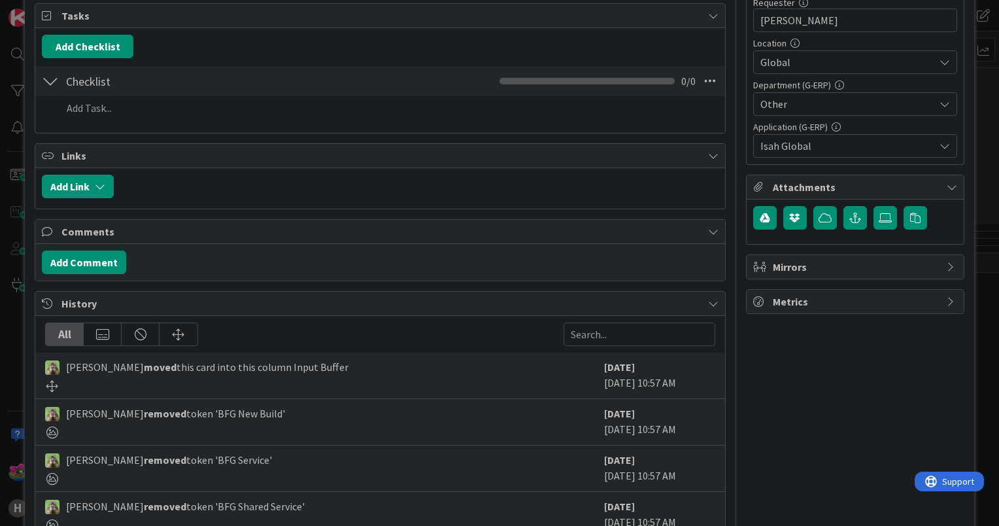
scroll to position [421, 0]
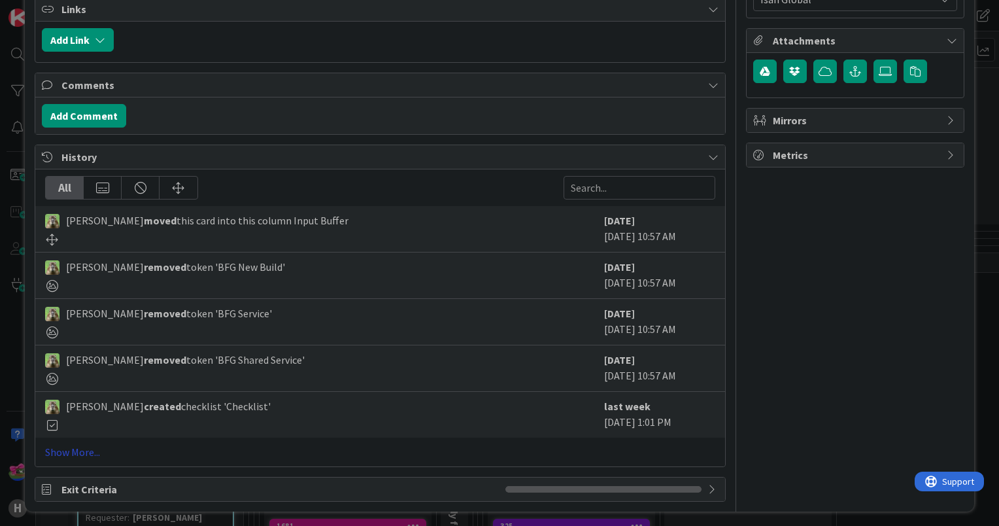
click at [76, 456] on link "Show More..." at bounding box center [380, 452] width 670 height 16
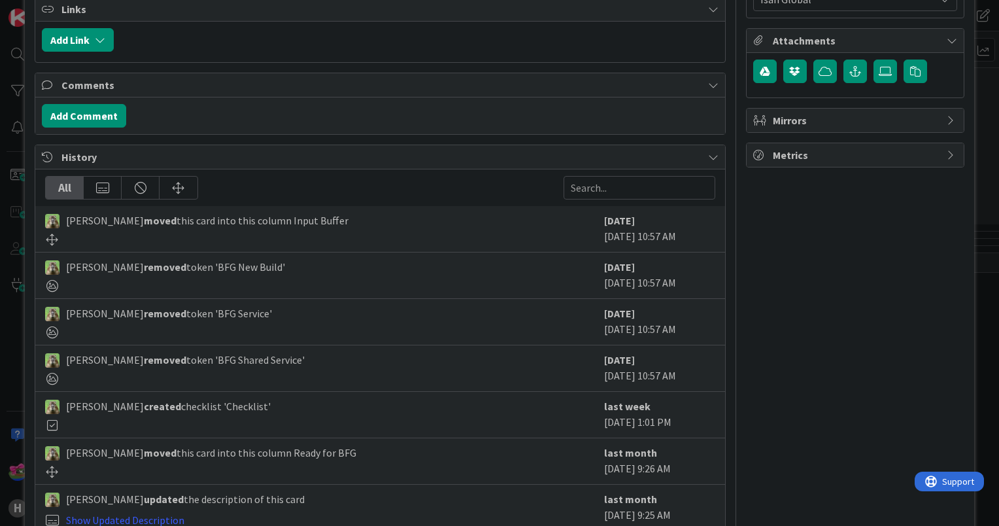
click at [76, 453] on span "Timothy Tjia moved this card into this column Ready for BFG" at bounding box center [211, 453] width 290 height 16
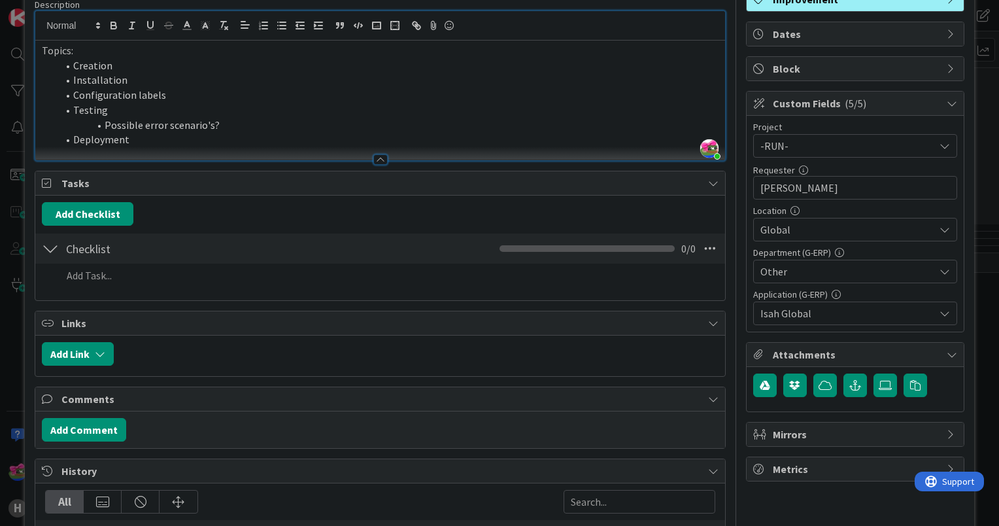
scroll to position [0, 0]
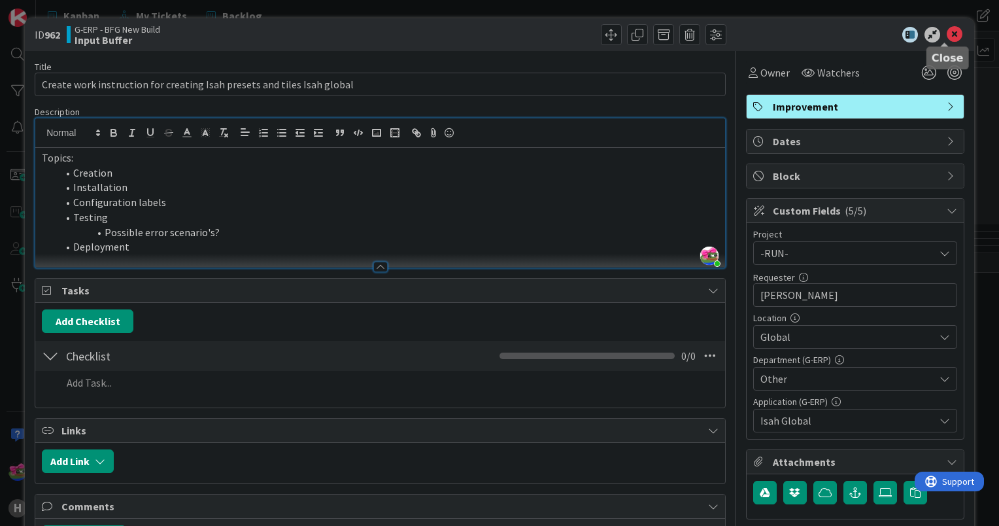
click at [947, 31] on icon at bounding box center [955, 35] width 16 height 16
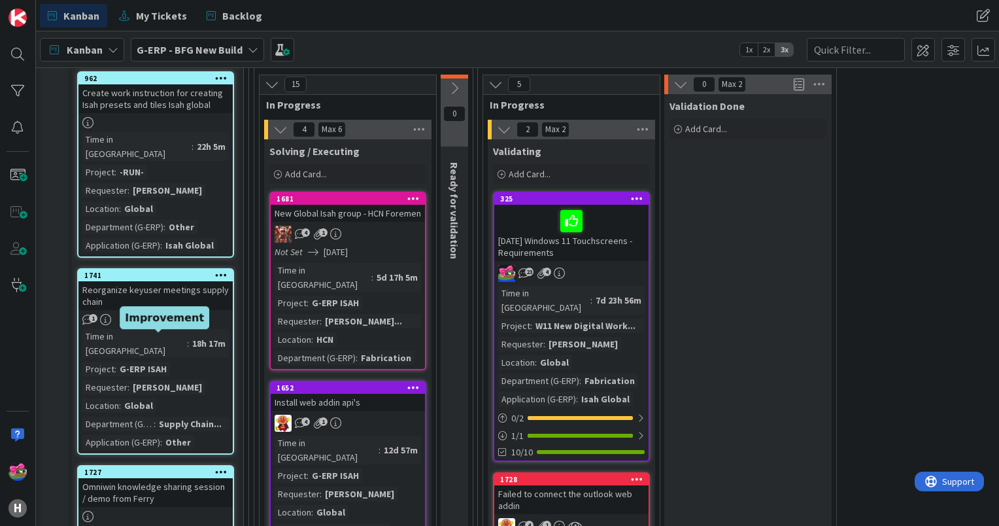
click at [167, 468] on div "1727" at bounding box center [158, 472] width 148 height 9
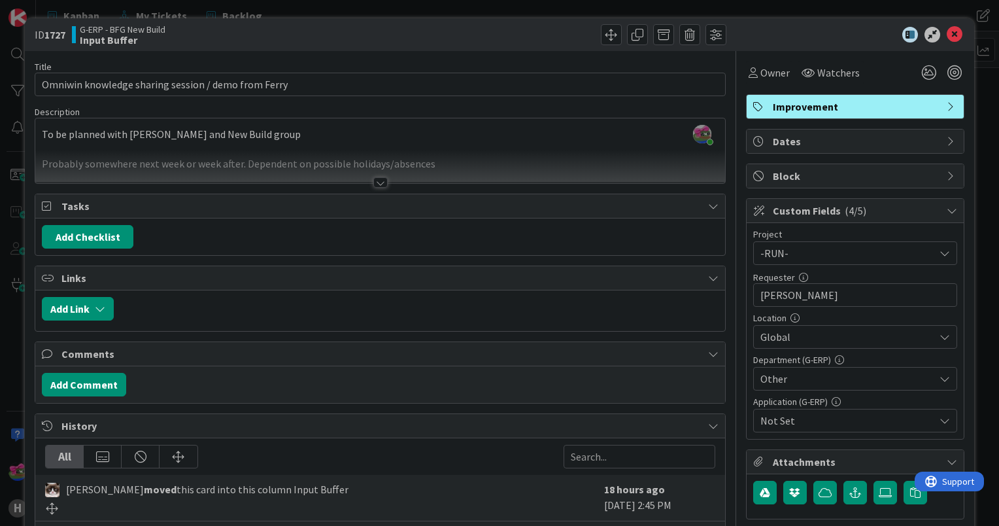
click at [380, 181] on div at bounding box center [380, 182] width 14 height 10
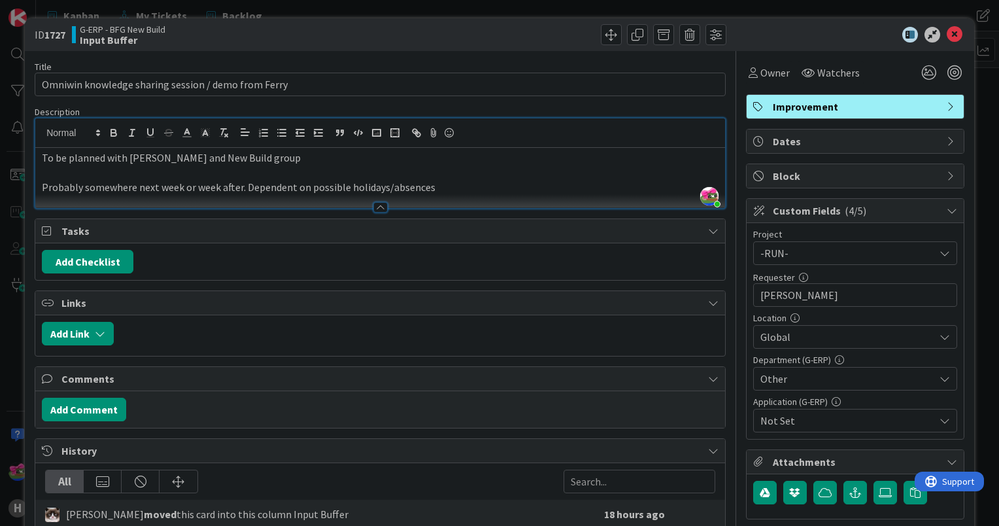
scroll to position [294, 0]
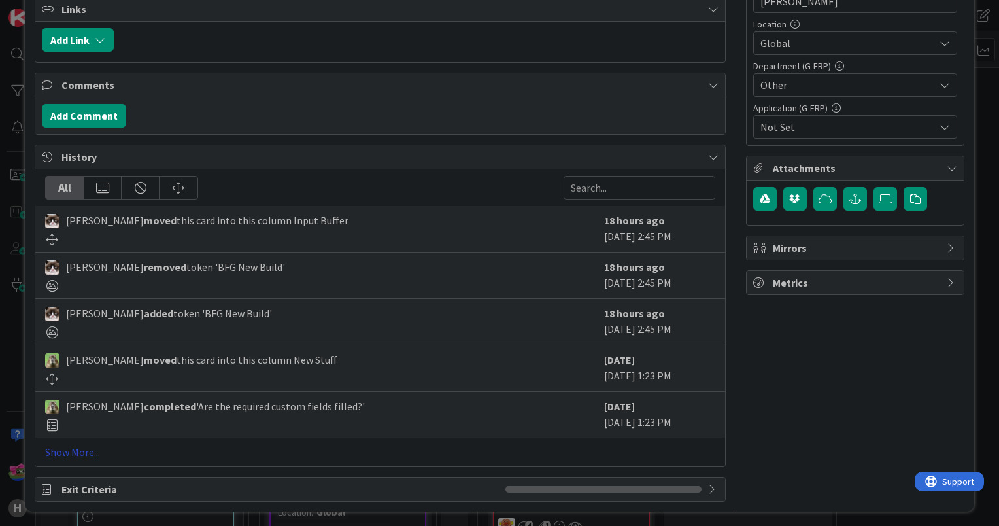
click at [84, 453] on link "Show More..." at bounding box center [380, 452] width 670 height 16
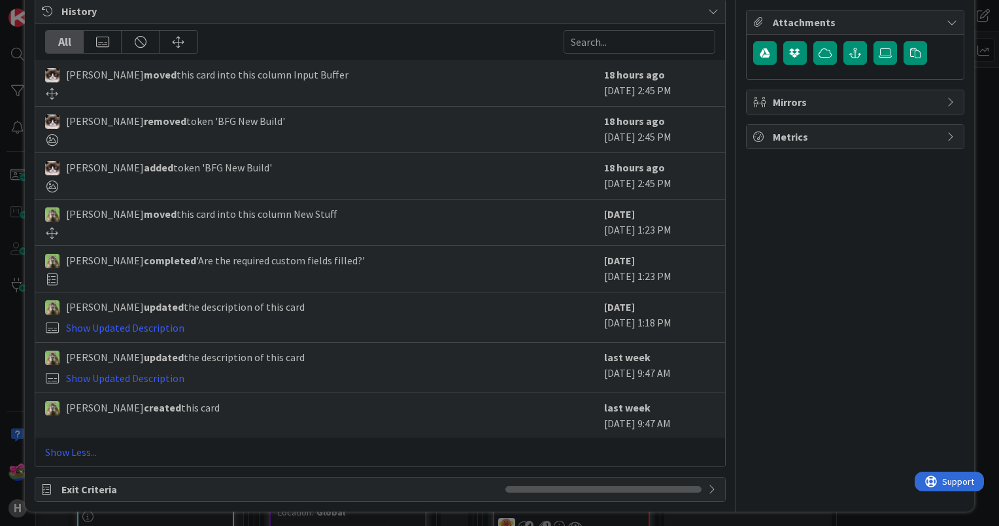
scroll to position [0, 0]
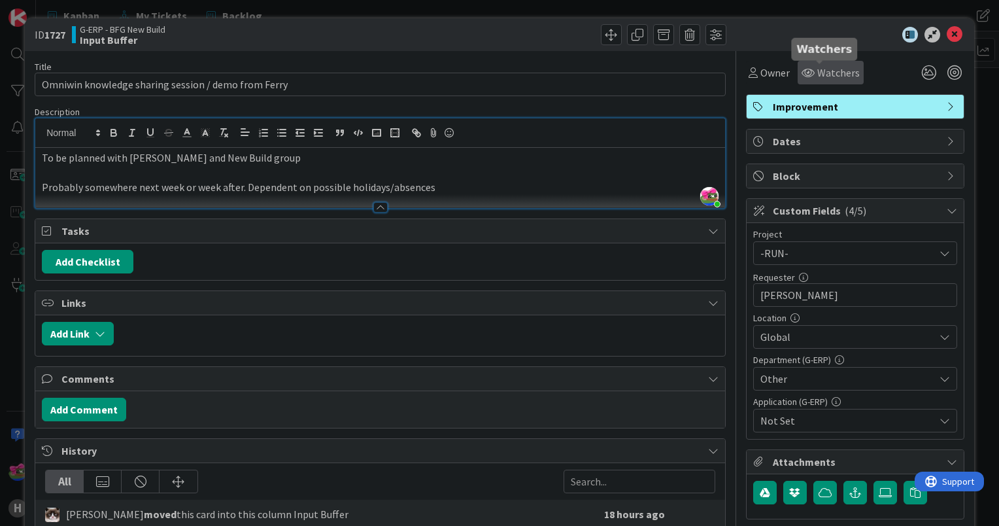
click at [831, 70] on span "Watchers" at bounding box center [839, 73] width 43 height 16
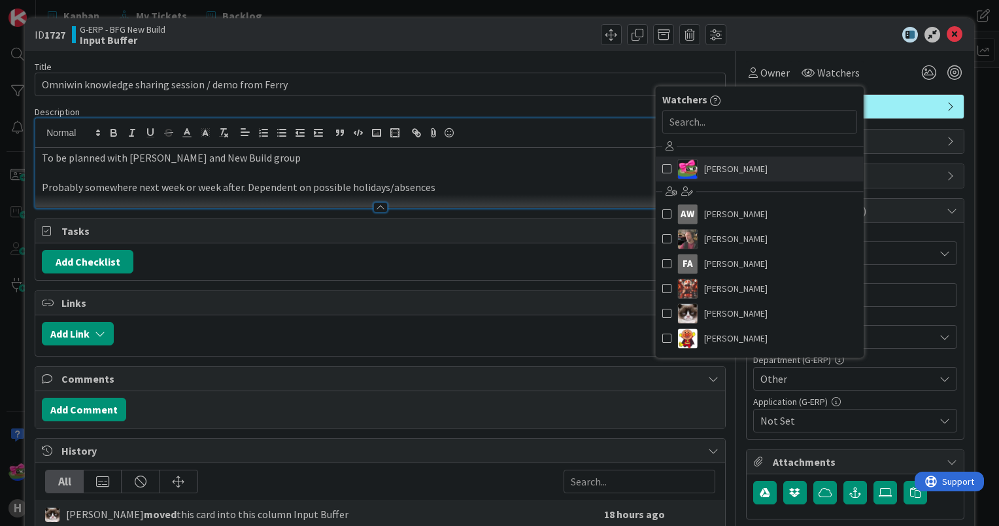
click at [663, 173] on span at bounding box center [667, 169] width 9 height 20
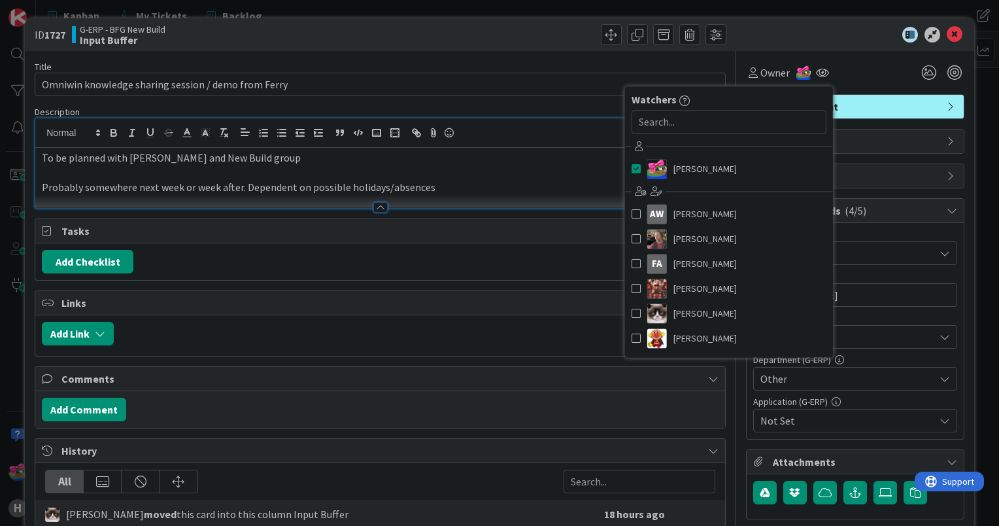
click at [863, 26] on div "ID 1727 G-ERP - BFG New Build Input Buffer" at bounding box center [500, 34] width 950 height 33
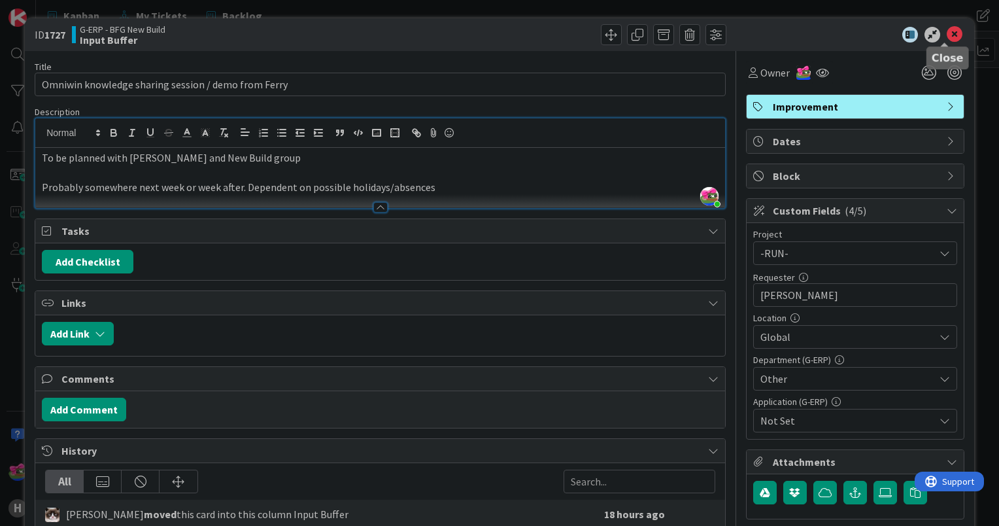
click at [947, 31] on icon at bounding box center [955, 35] width 16 height 16
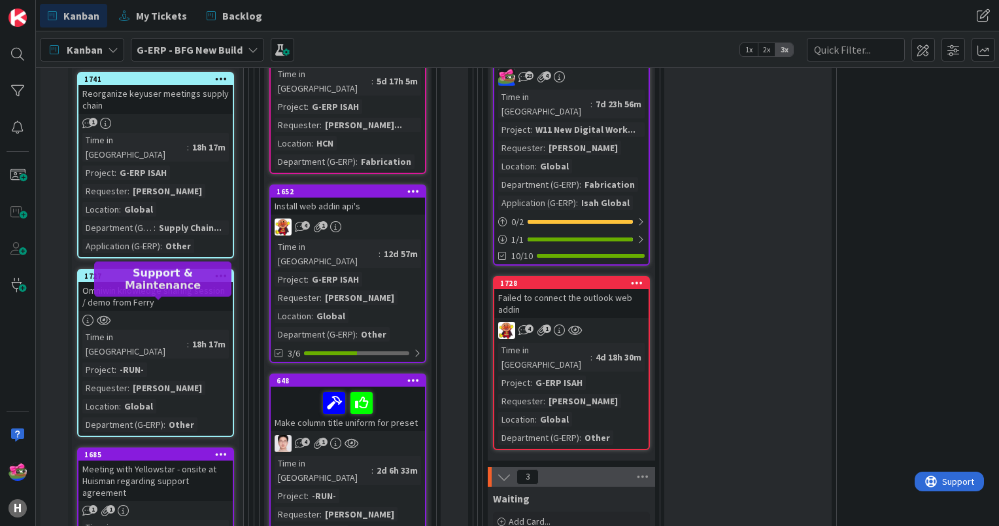
click at [168, 450] on div "1685" at bounding box center [158, 454] width 148 height 9
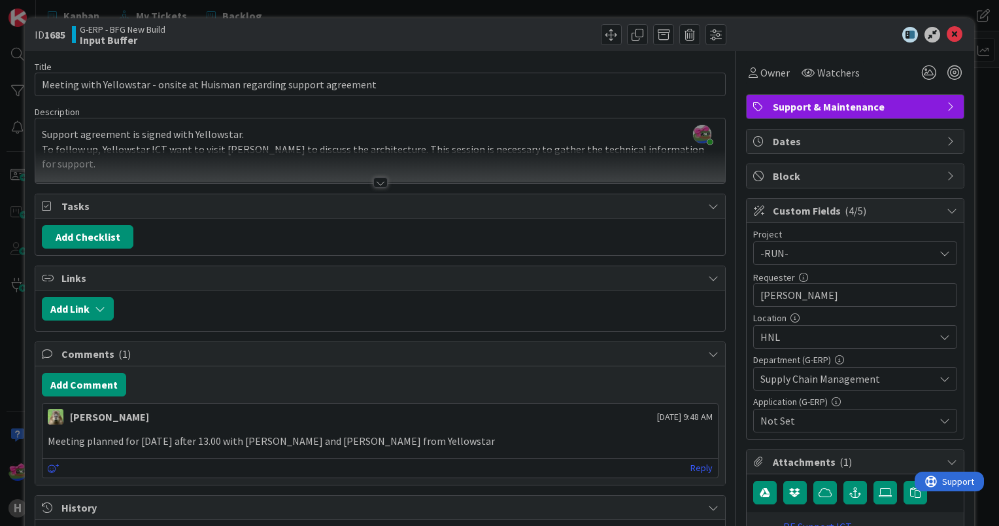
click at [369, 191] on div "Title 71 / 128 Meeting with Yellowstar - onsite at Huisman regarding support ag…" at bounding box center [380, 458] width 691 height 814
click at [374, 184] on div at bounding box center [380, 182] width 14 height 10
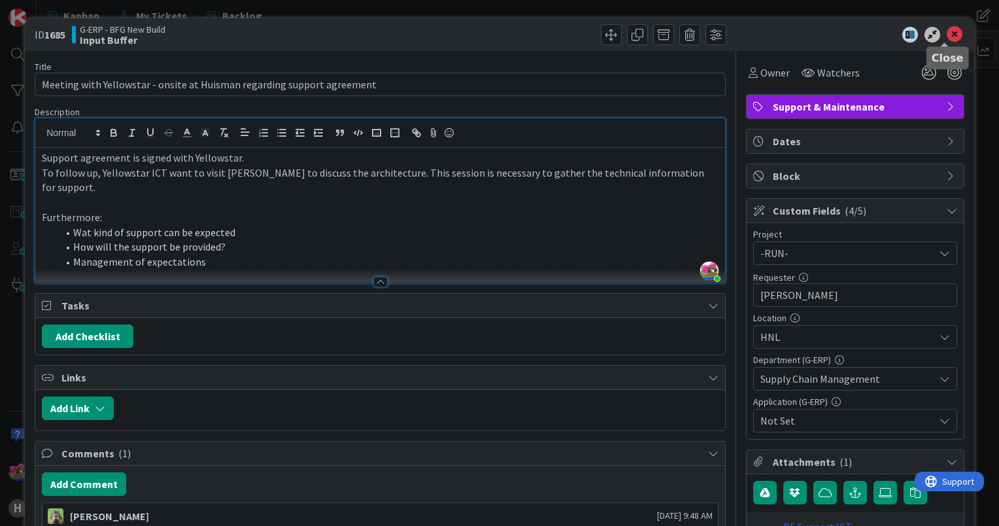
click at [947, 35] on icon at bounding box center [955, 35] width 16 height 16
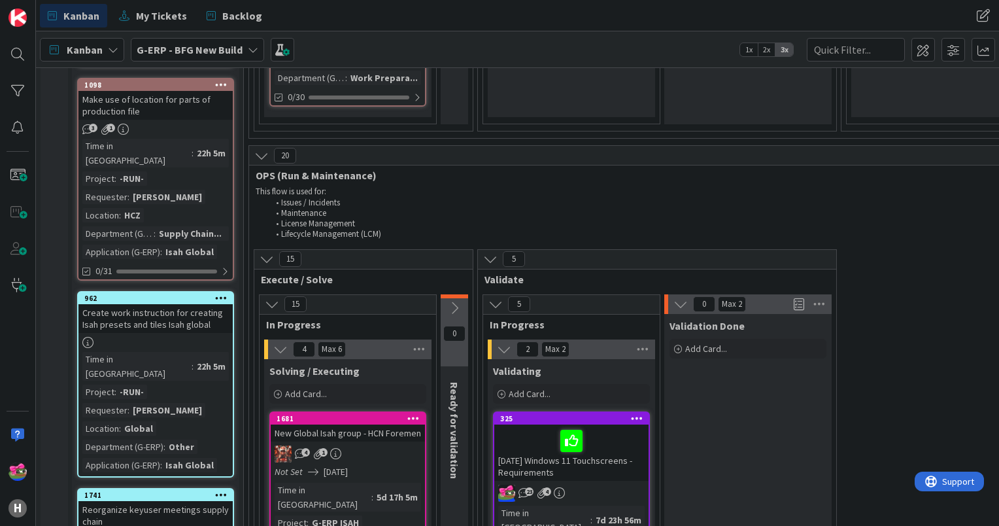
scroll to position [1635, 0]
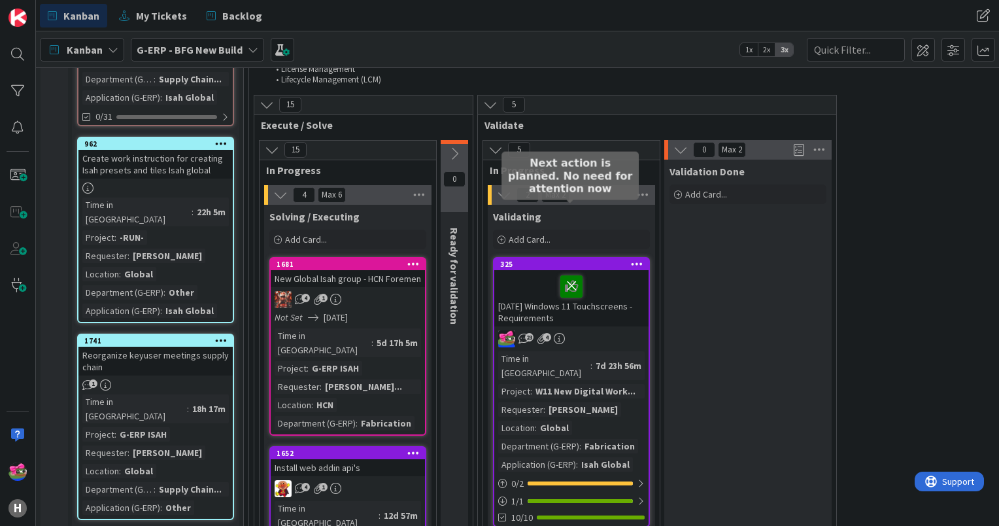
click at [572, 275] on icon at bounding box center [572, 285] width 22 height 21
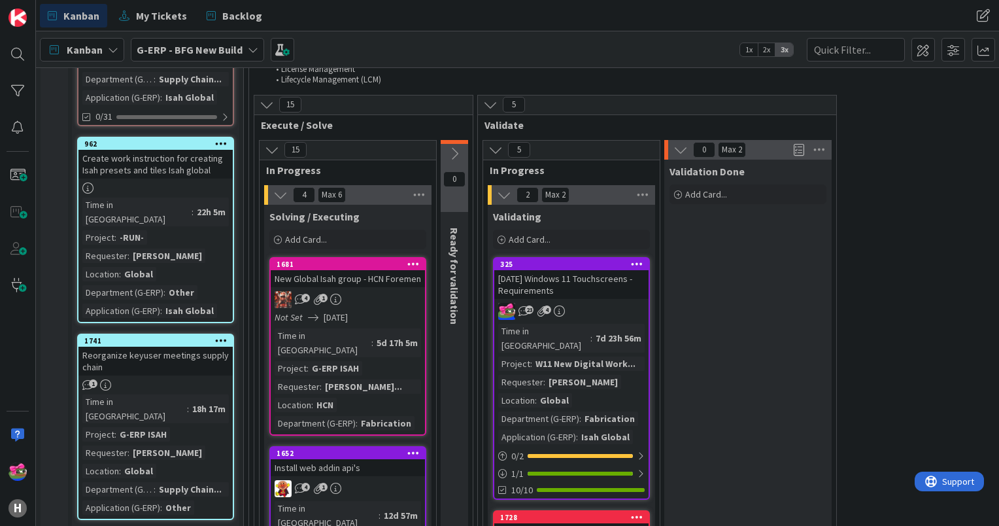
click at [547, 270] on div "26-08-2025 Windows 11 Touchscreens - Requirements" at bounding box center [571, 284] width 154 height 29
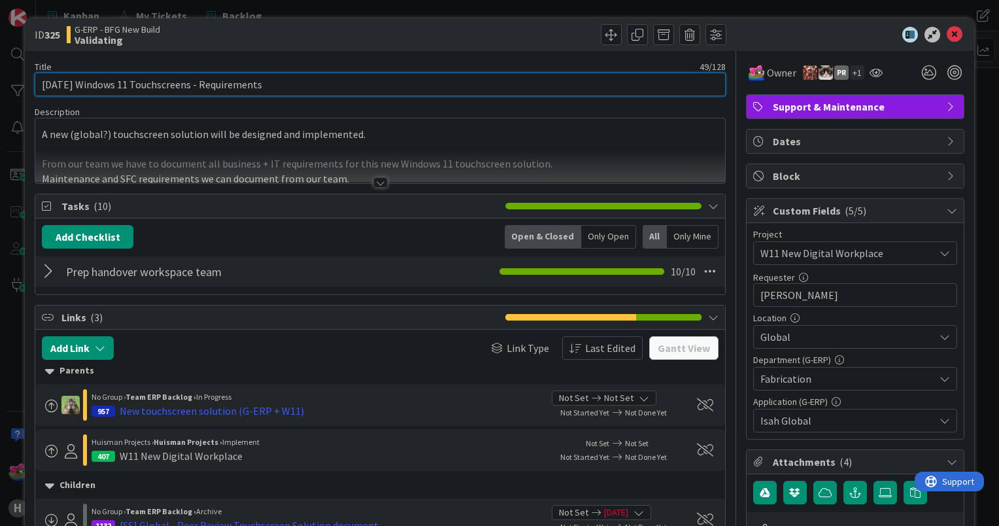
drag, startPoint x: 92, startPoint y: 81, endPoint x: 0, endPoint y: 86, distance: 92.3
click at [0, 86] on html "H Kanban My Tickets Backlog Kanban My Tickets Backlog Kanban G-ERP - BFG New Bu…" at bounding box center [499, 263] width 999 height 526
type input "Windows 11 Touchscreens - Requirements"
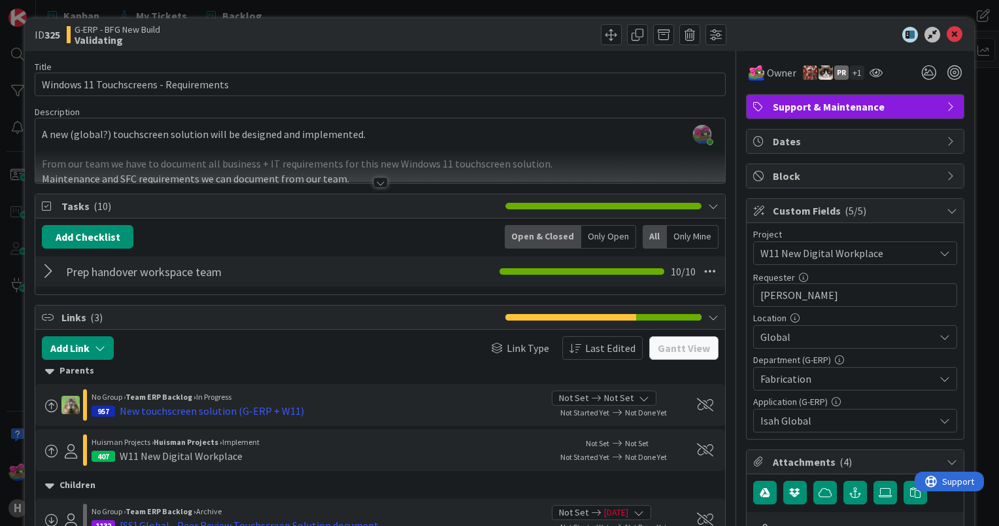
click at [406, 351] on div "Link Type Last Edited" at bounding box center [474, 348] width 337 height 24
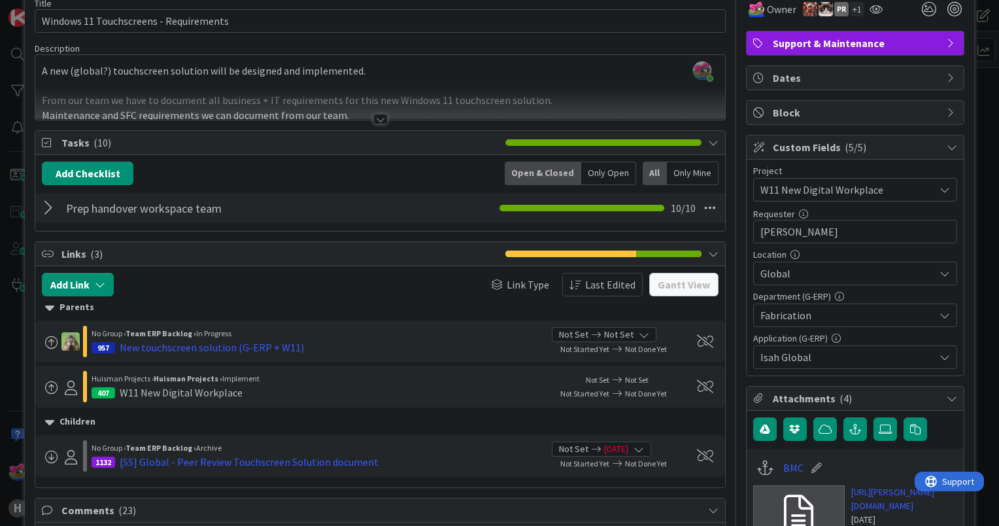
scroll to position [131, 0]
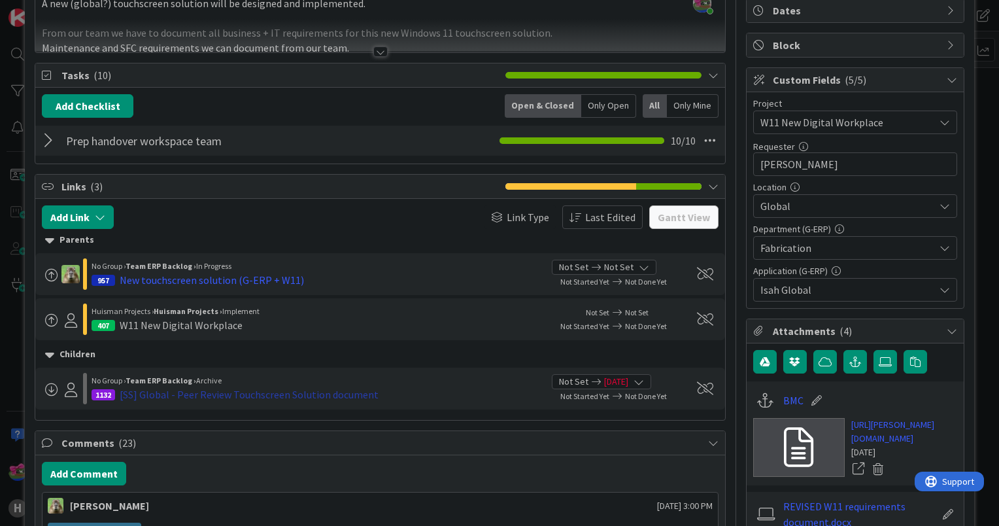
click at [305, 395] on div "[SS] Global - Peer Review Touchscreen Solution document" at bounding box center [249, 395] width 259 height 16
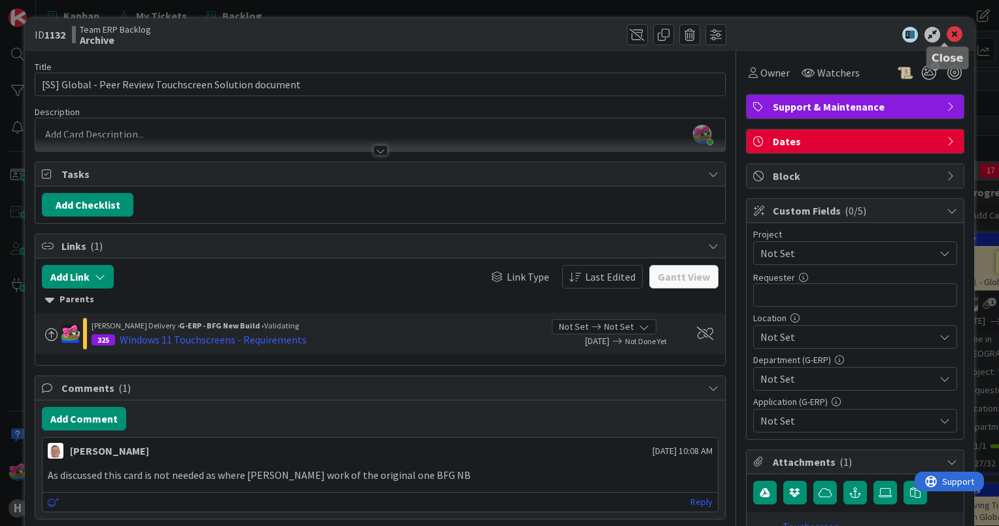
drag, startPoint x: 947, startPoint y: 31, endPoint x: 934, endPoint y: 36, distance: 14.1
click at [947, 31] on icon at bounding box center [955, 35] width 16 height 16
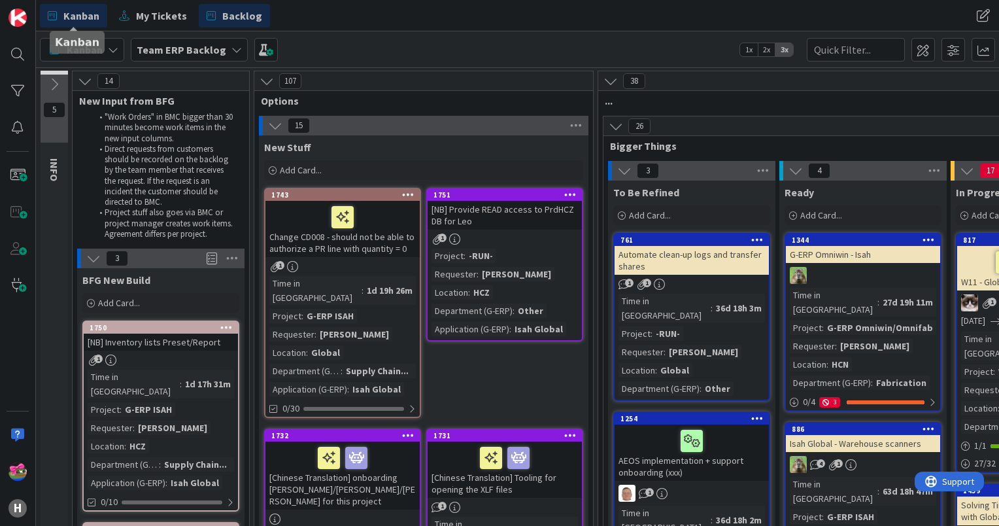
click at [78, 22] on span "Kanban" at bounding box center [81, 16] width 36 height 16
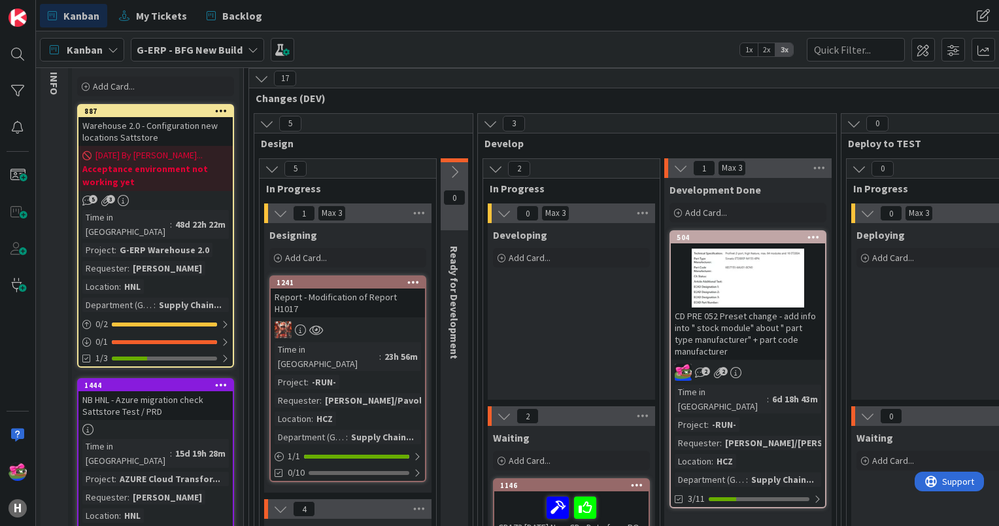
scroll to position [131, 0]
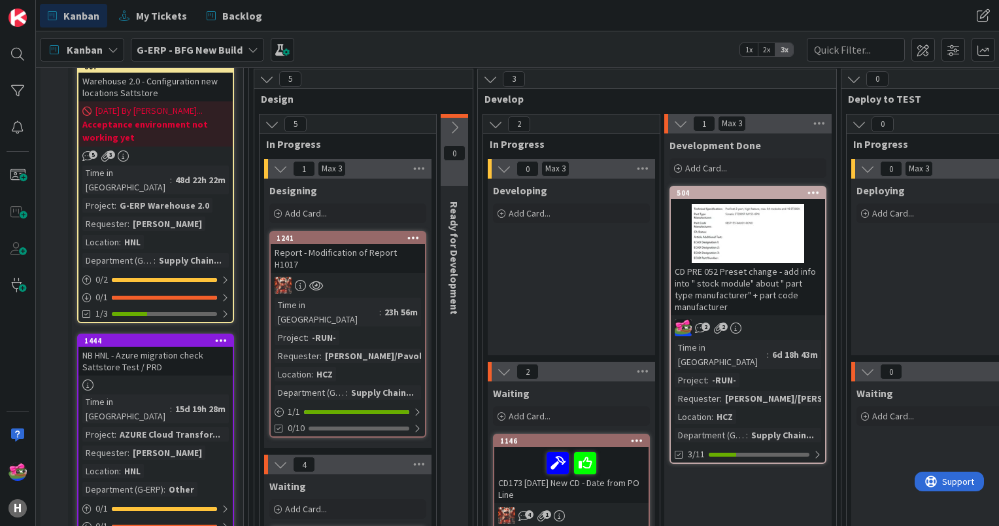
click at [728, 228] on div at bounding box center [748, 233] width 154 height 59
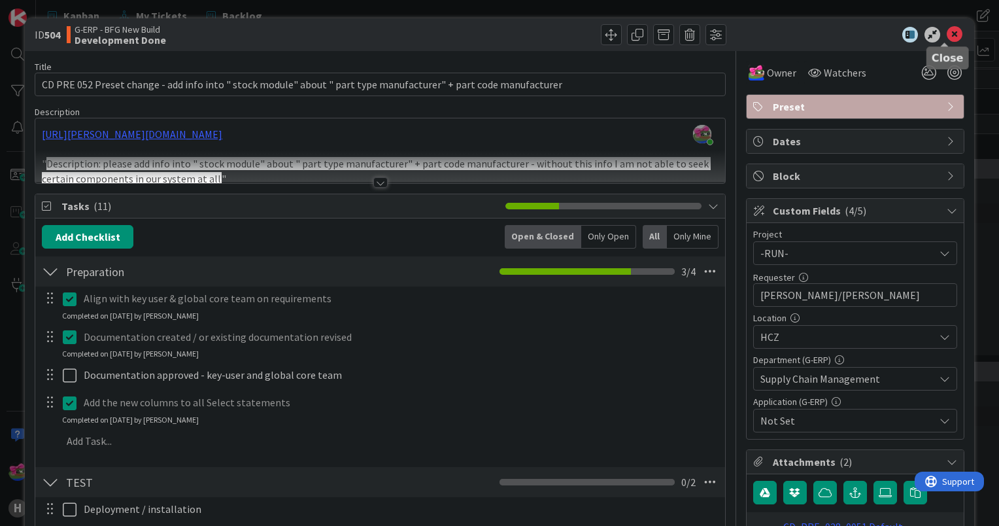
click at [947, 34] on icon at bounding box center [955, 35] width 16 height 16
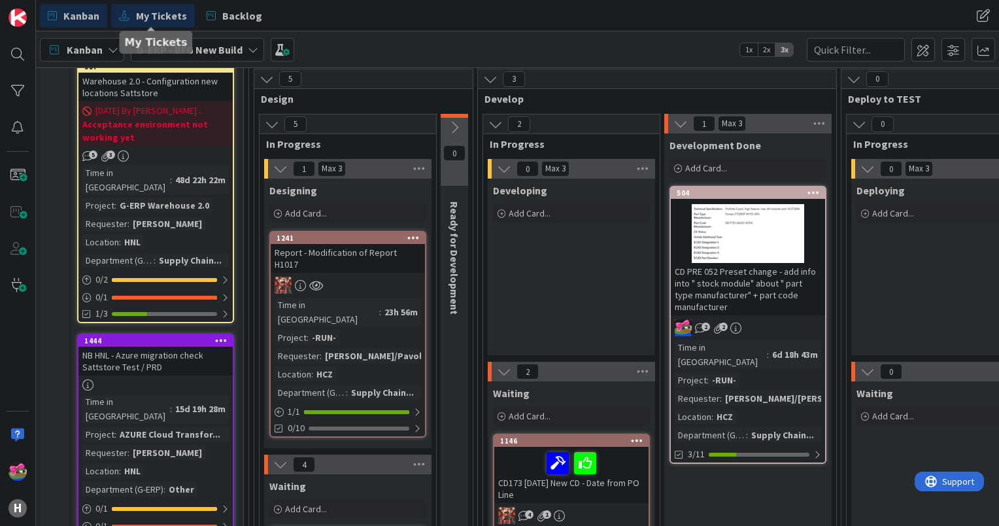
click at [142, 8] on span "My Tickets" at bounding box center [161, 16] width 51 height 16
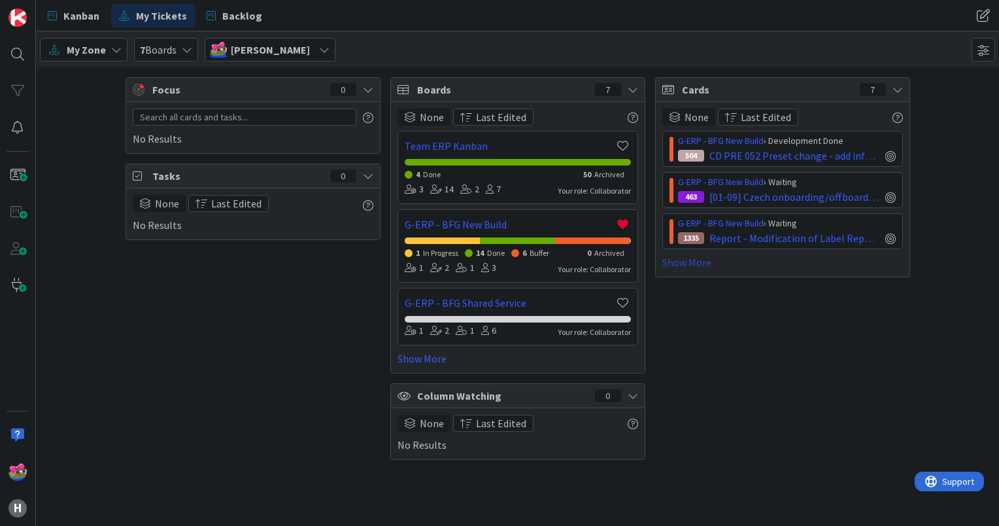
click at [696, 264] on link "Show More" at bounding box center [783, 262] width 241 height 16
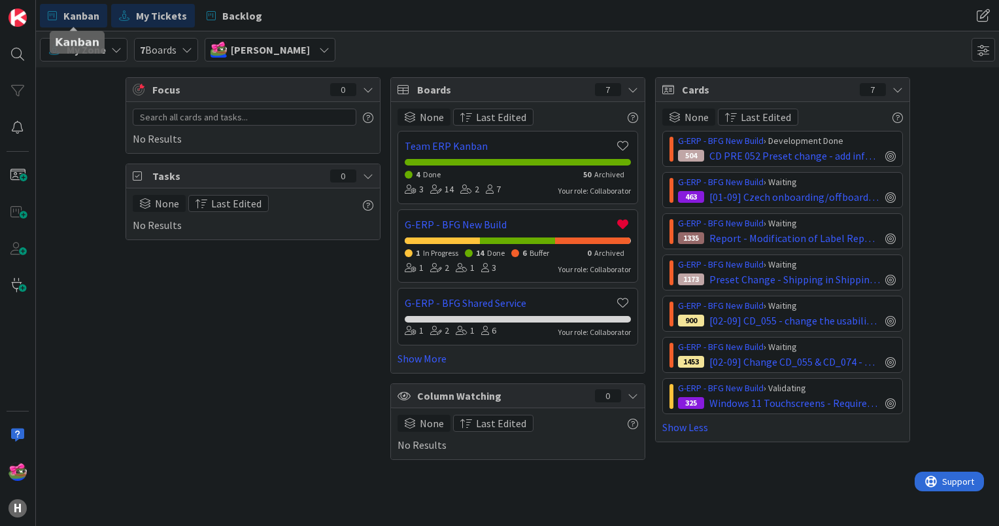
click at [95, 14] on span "Kanban" at bounding box center [81, 16] width 36 height 16
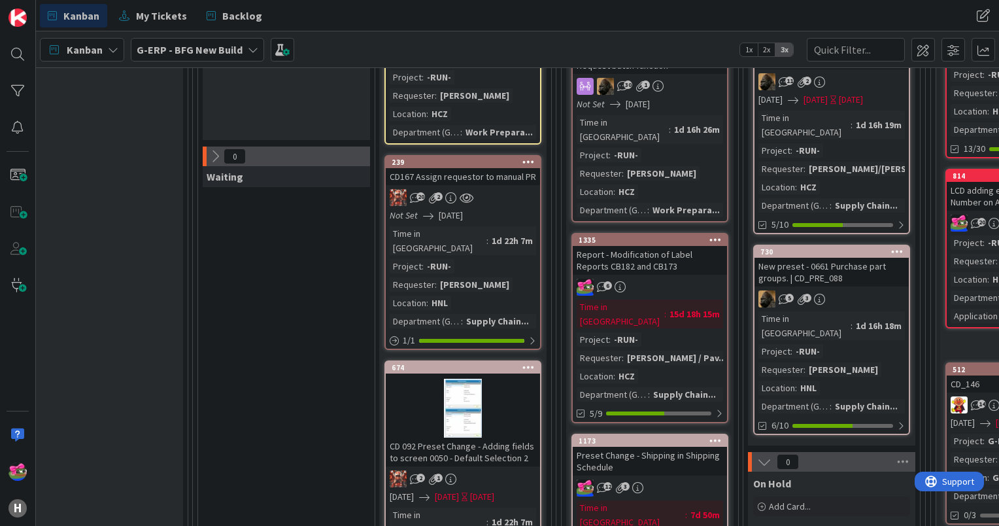
scroll to position [392, 1376]
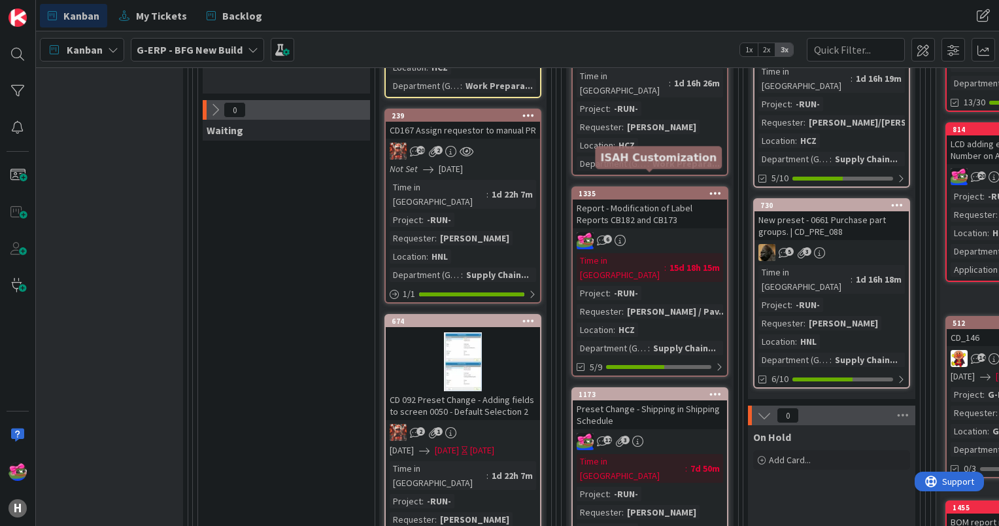
click at [633, 189] on div "1335" at bounding box center [653, 193] width 148 height 9
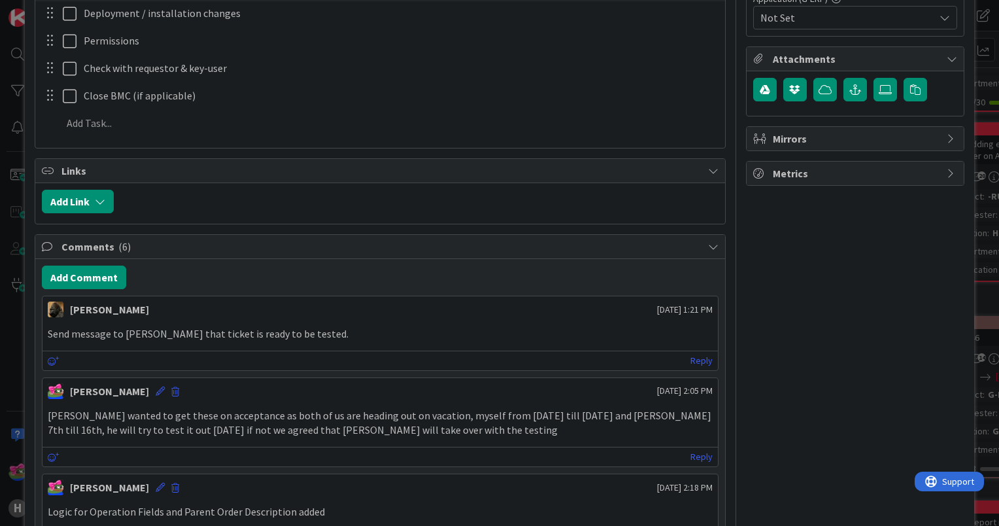
scroll to position [458, 0]
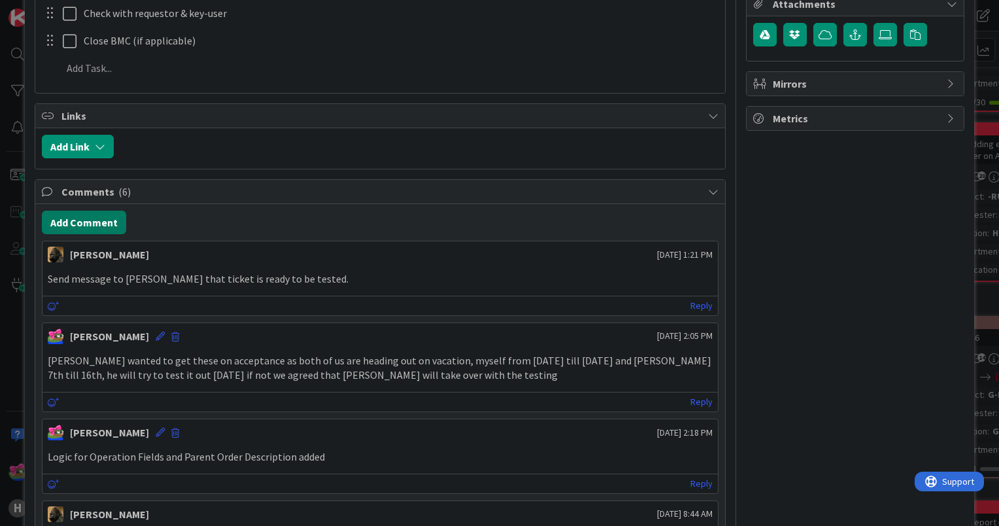
click at [99, 226] on button "Add Comment" at bounding box center [84, 223] width 84 height 24
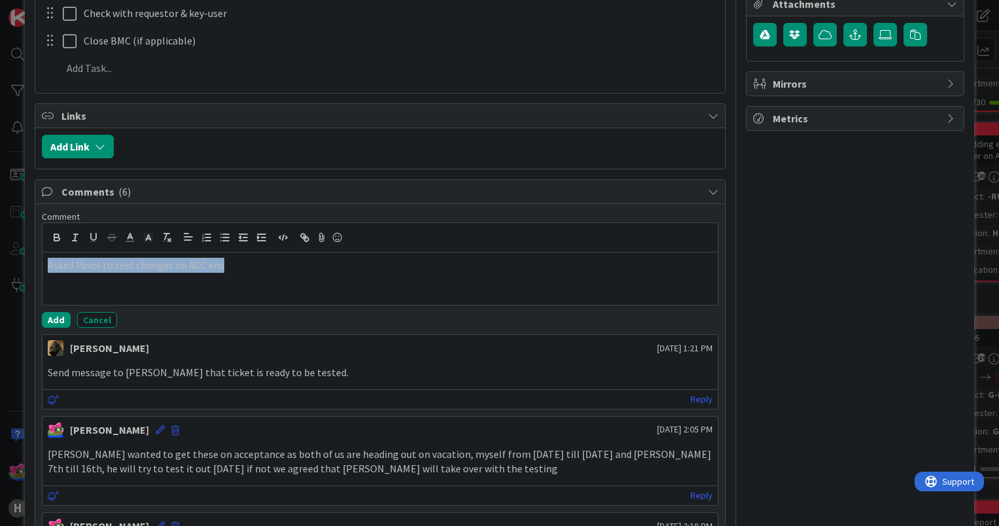
drag, startPoint x: 233, startPoint y: 256, endPoint x: 21, endPoint y: 266, distance: 212.1
click at [20, 266] on div "ID 1335 G-ERP - BFG New Build Waiting Title 54 / 128 Report - Modification of L…" at bounding box center [499, 263] width 999 height 526
copy p "Asked Pavol to test changes on ACC env"
click at [261, 263] on p "Asked Pavol to test changes on ACC env" at bounding box center [380, 265] width 665 height 15
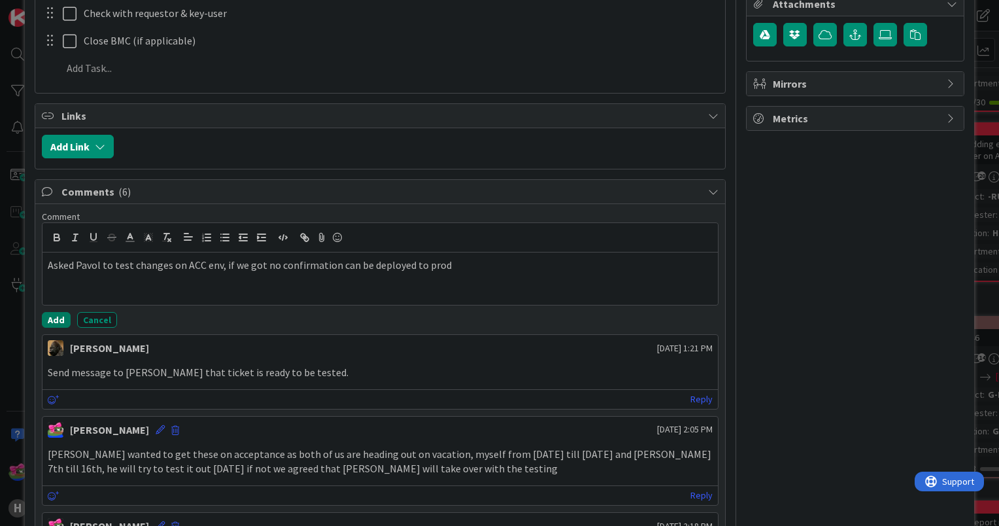
click at [46, 315] on button "Add" at bounding box center [56, 320] width 29 height 16
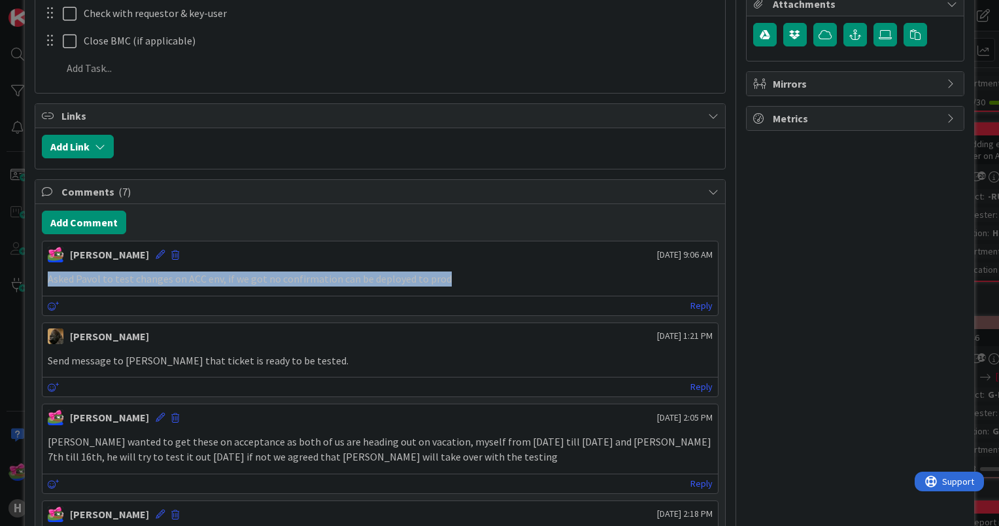
drag, startPoint x: 453, startPoint y: 275, endPoint x: 36, endPoint y: 277, distance: 416.6
click at [36, 277] on div "Add Comment Jakub Král August 27 2025 9:06 AM Asked Pavol to test changes on AC…" at bounding box center [380, 515] width 690 height 623
copy p "Asked Pavol to test changes on ACC env, if we got no confirmation can be deploy…"
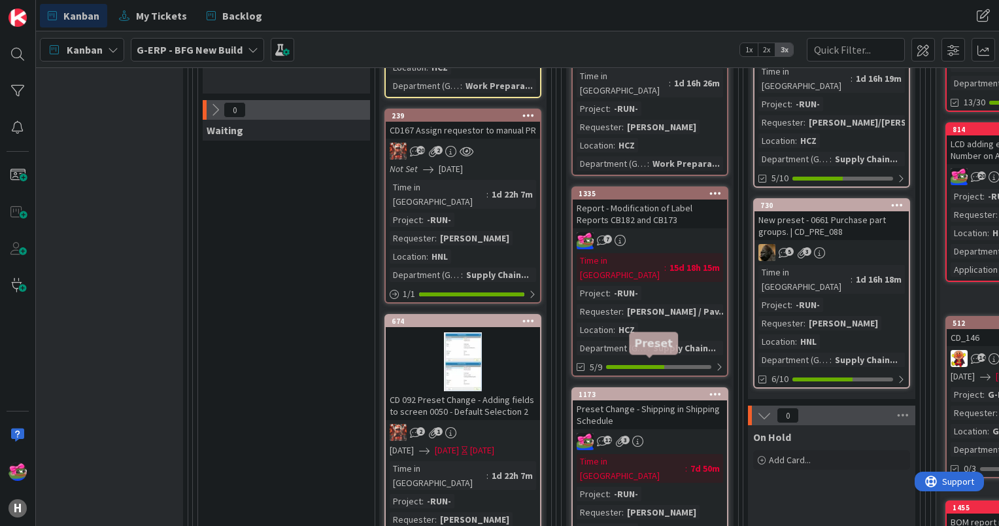
click at [657, 390] on div "1173" at bounding box center [653, 394] width 148 height 9
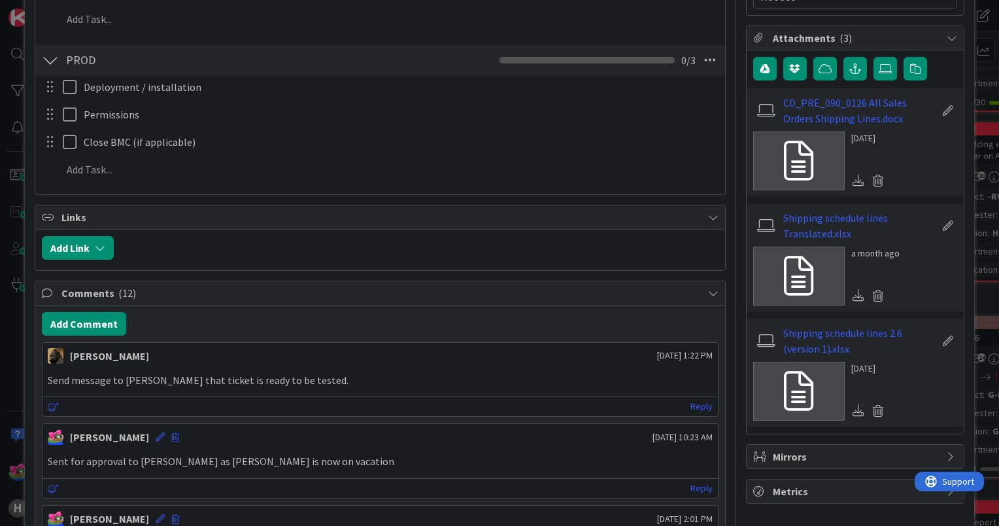
scroll to position [458, 0]
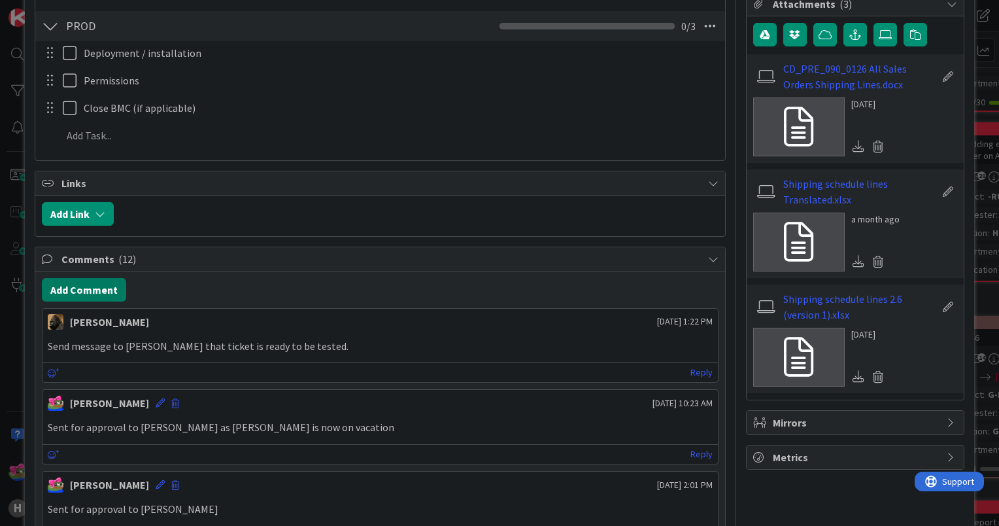
click at [103, 290] on button "Add Comment" at bounding box center [84, 290] width 84 height 24
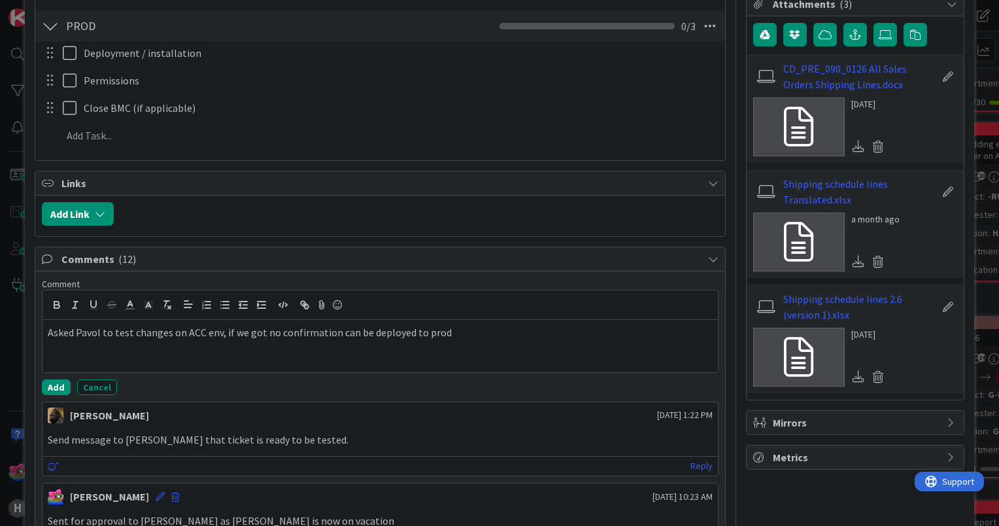
click at [152, 328] on p "Asked Pavol to test changes on ACC env, if we got no confirmation can be deploy…" at bounding box center [380, 332] width 665 height 15
click at [54, 387] on button "Add" at bounding box center [56, 387] width 29 height 16
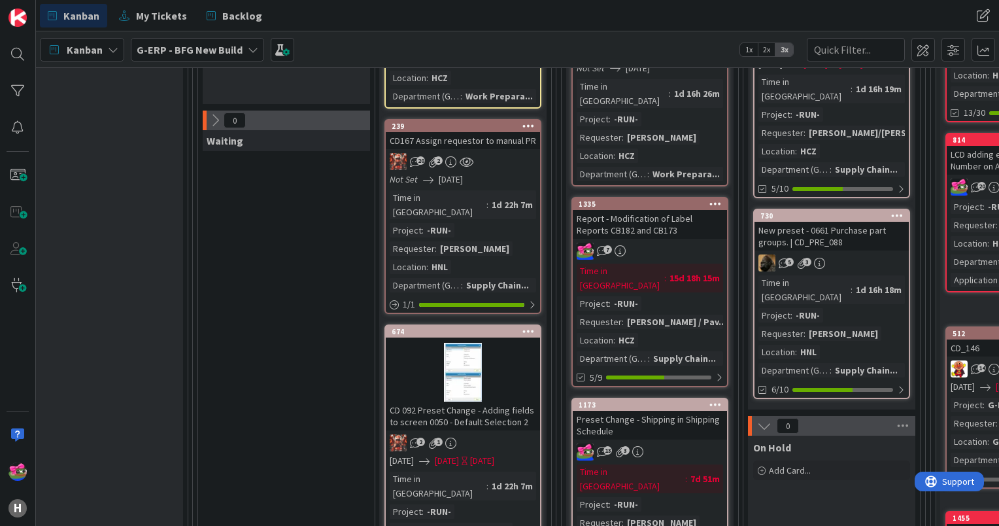
scroll to position [408, 1376]
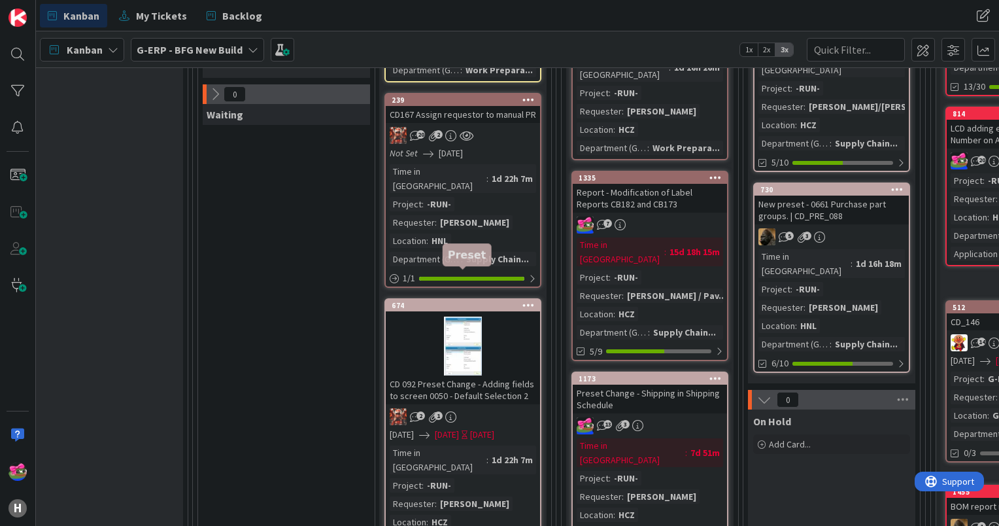
click at [430, 301] on div "674" at bounding box center [466, 305] width 148 height 9
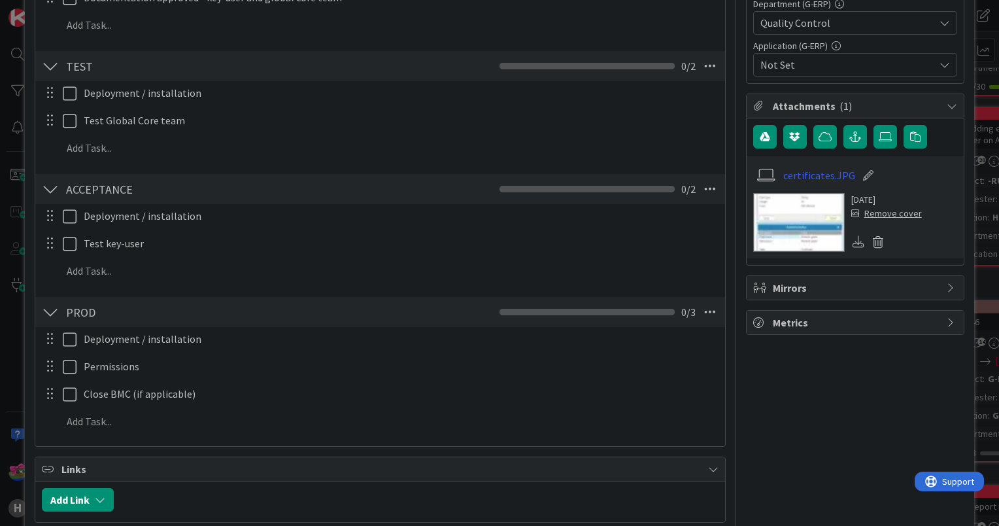
scroll to position [29, 0]
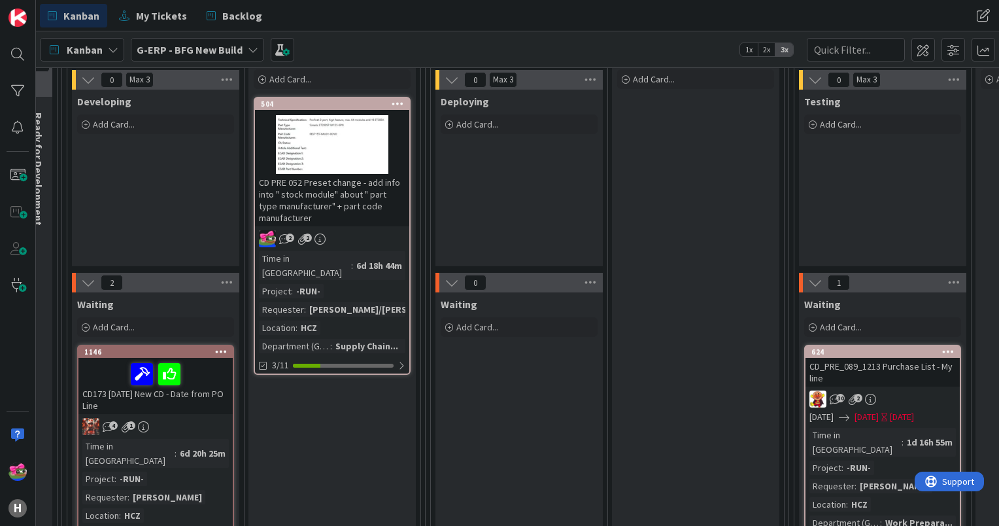
scroll to position [154, 416]
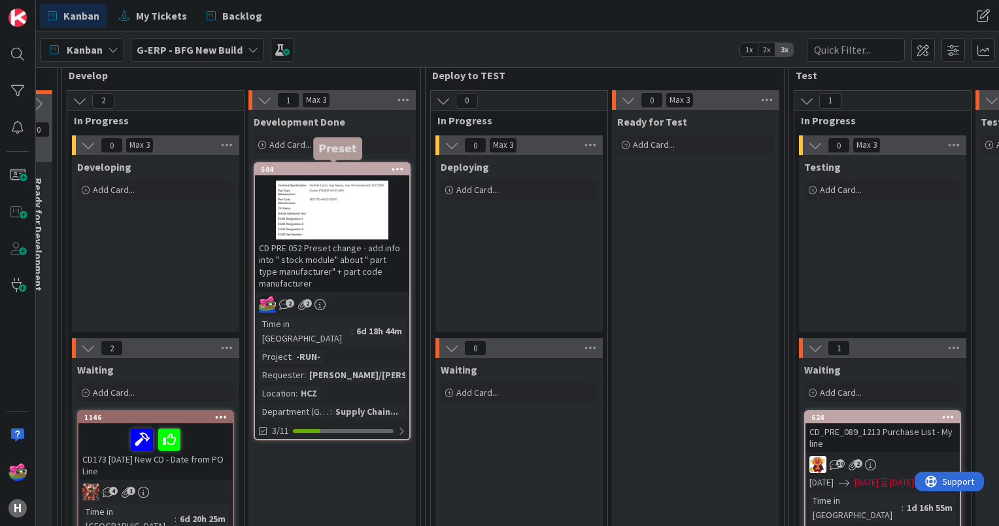
click at [309, 165] on div "504" at bounding box center [335, 169] width 148 height 9
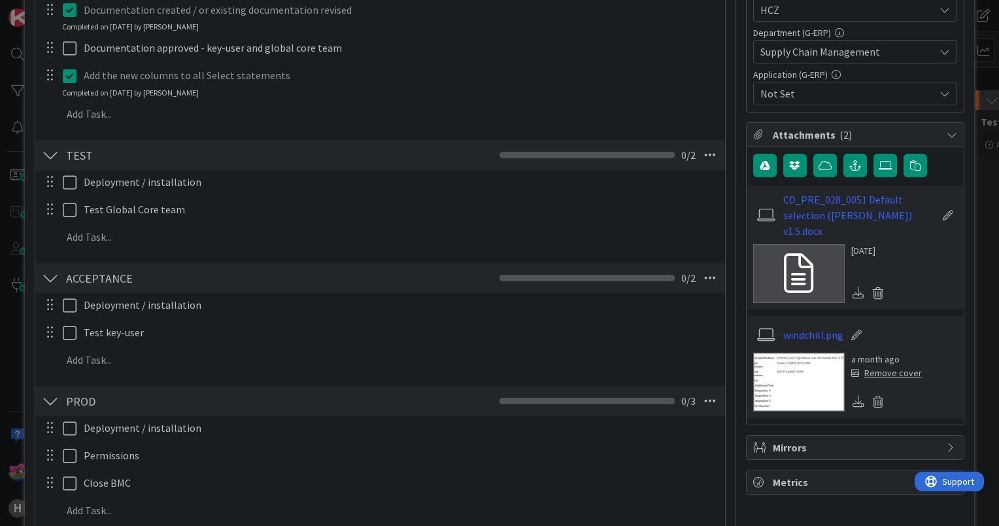
scroll to position [719, 0]
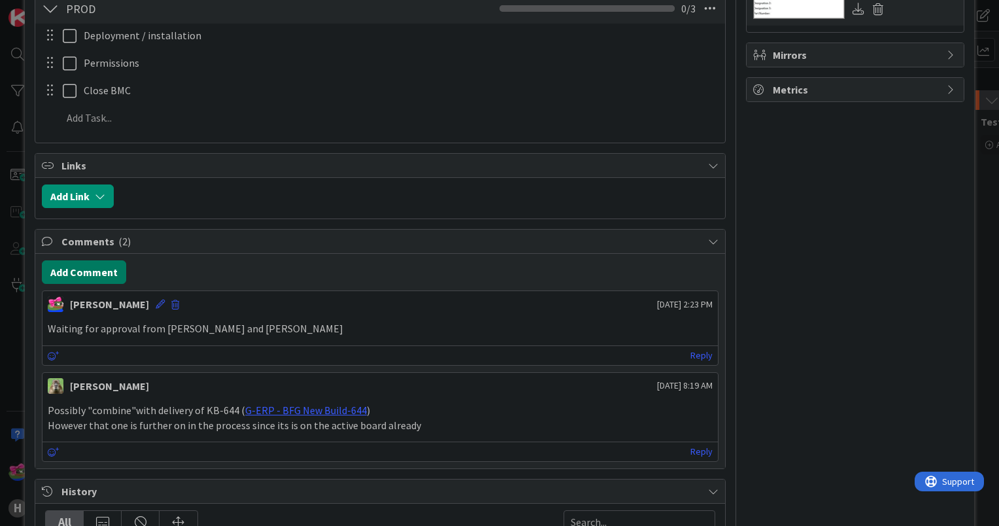
click at [94, 265] on button "Add Comment" at bounding box center [84, 272] width 84 height 24
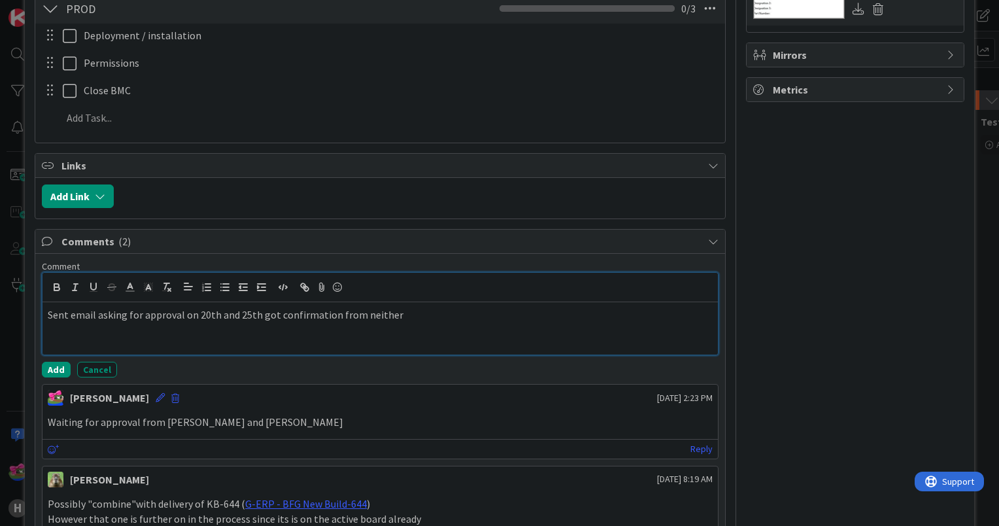
click at [406, 317] on p "Sent email asking for approval on 20th and 25th got confirmation from neither" at bounding box center [380, 314] width 665 height 15
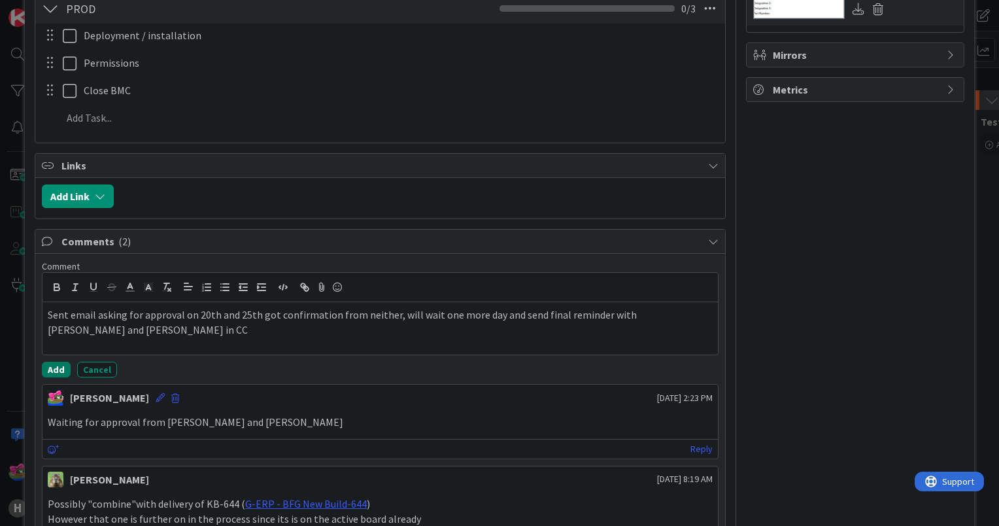
click at [55, 367] on button "Add" at bounding box center [56, 370] width 29 height 16
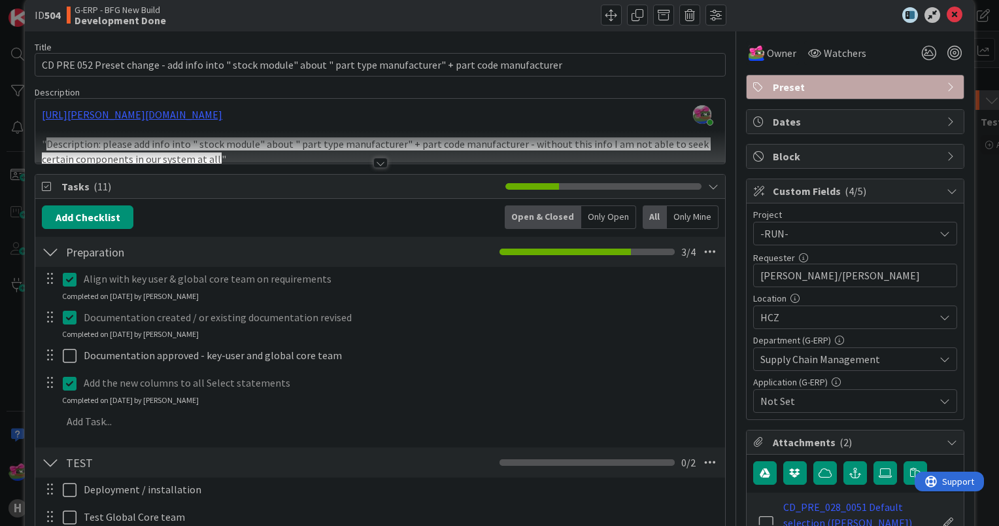
scroll to position [0, 0]
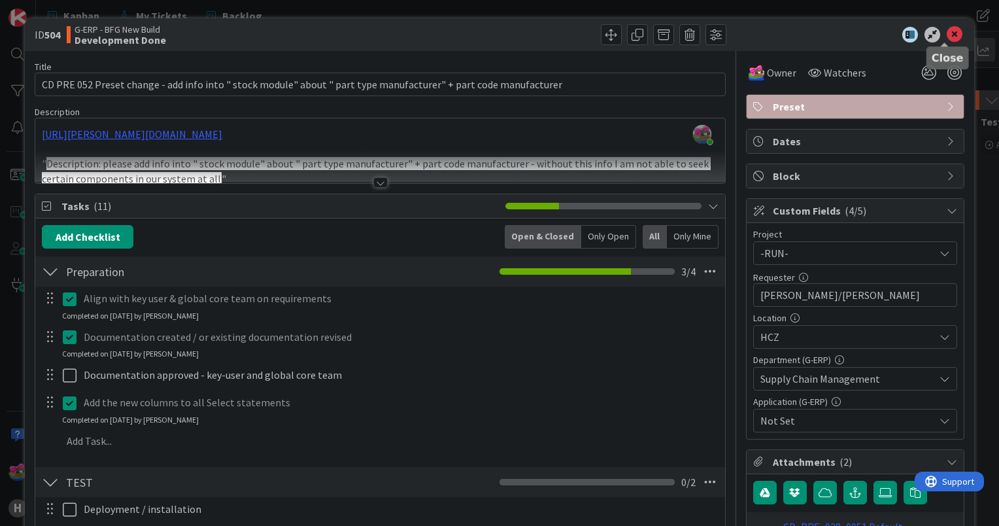
drag, startPoint x: 944, startPoint y: 38, endPoint x: 991, endPoint y: 46, distance: 47.7
click at [947, 38] on icon at bounding box center [955, 35] width 16 height 16
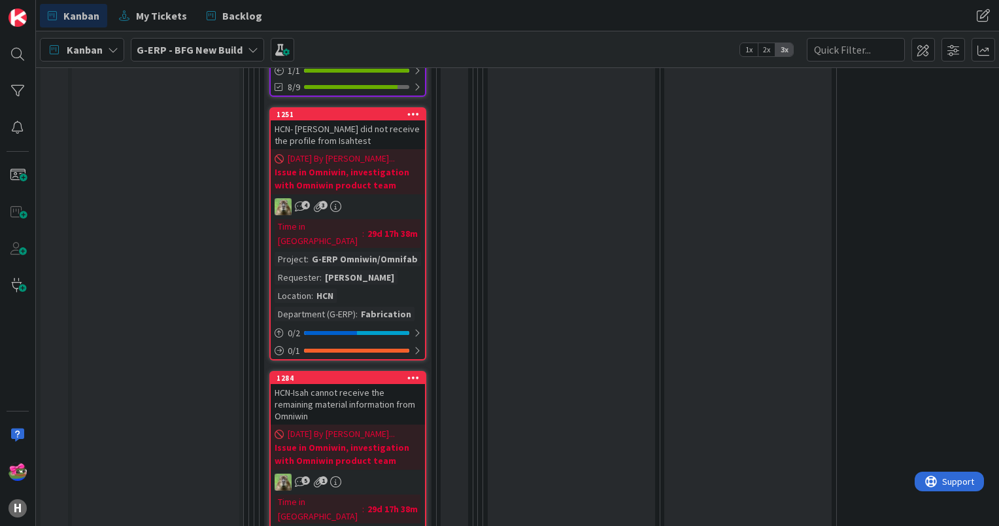
scroll to position [4340, 0]
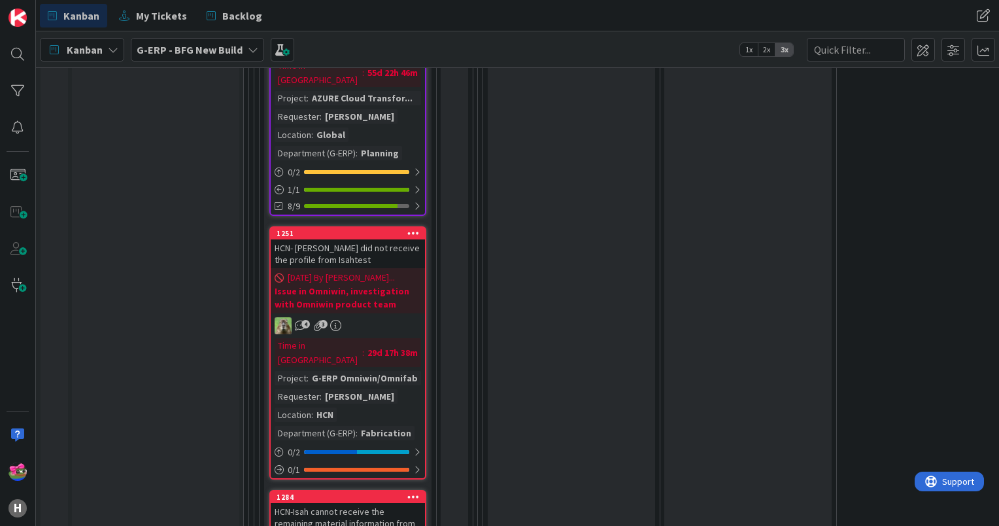
scroll to position [4510, 0]
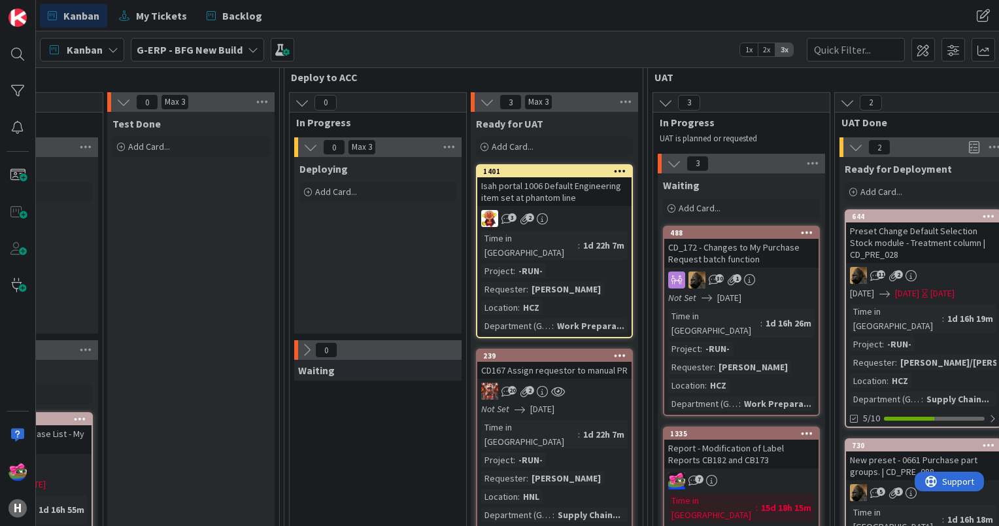
scroll to position [89, 1285]
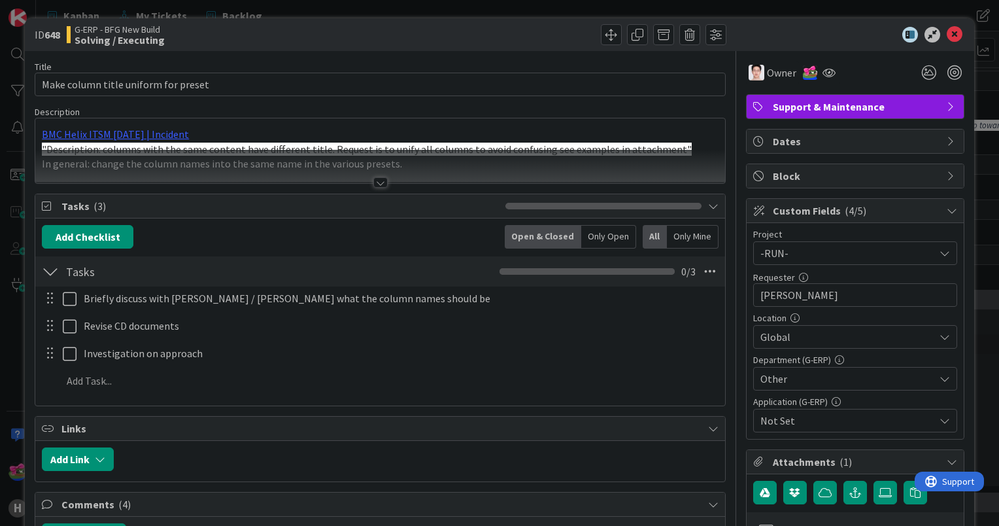
click at [377, 179] on div at bounding box center [380, 182] width 14 height 10
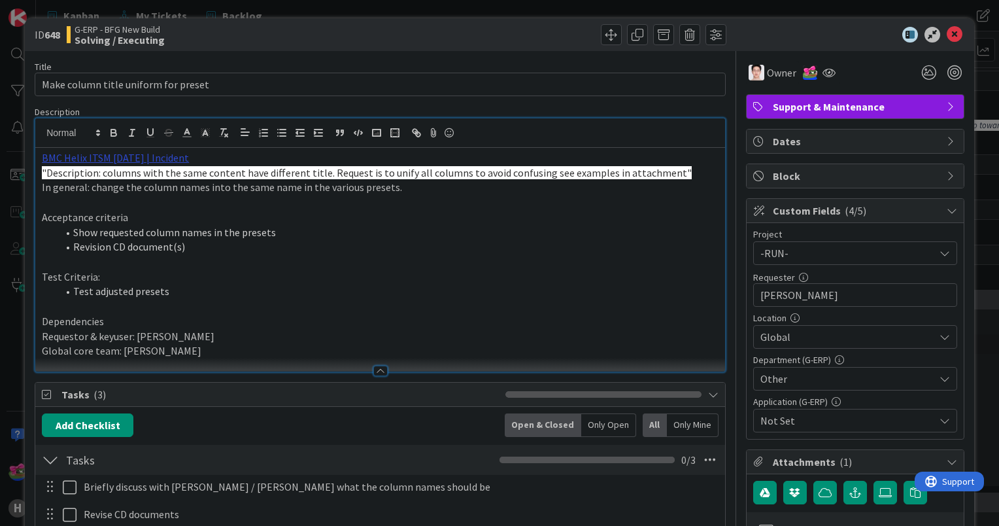
click at [135, 156] on link "BMC Helix ITSM [DATE] | Incident" at bounding box center [115, 157] width 147 height 13
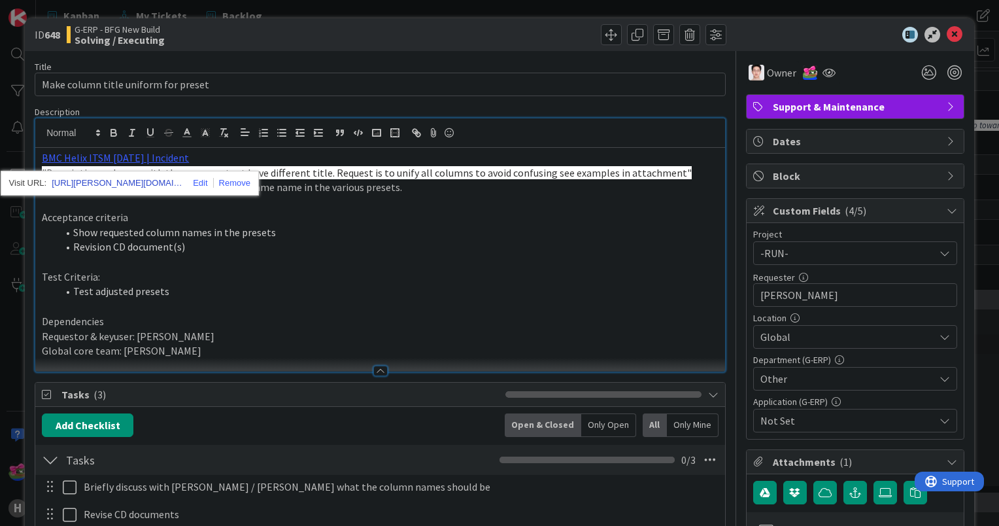
click at [141, 181] on link "https://huisman-smartit.onbmc.com/smartit/app/#/incident/AGGGSPRFBRQVHASTOG0FST…" at bounding box center [117, 183] width 131 height 17
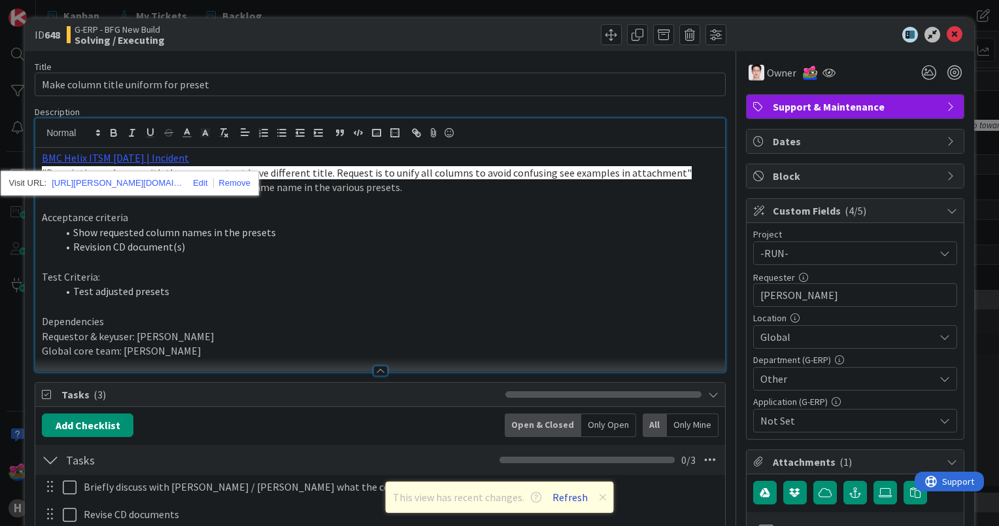
click at [567, 496] on button "Refresh" at bounding box center [570, 497] width 44 height 17
